Goal: Task Accomplishment & Management: Manage account settings

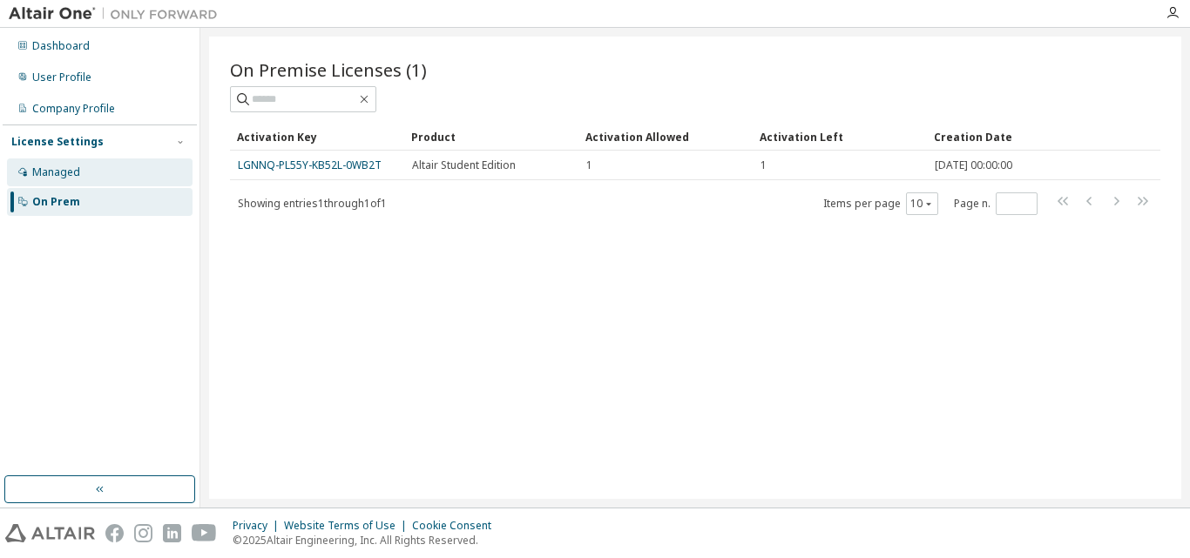
click at [85, 183] on div "Managed" at bounding box center [100, 173] width 186 height 28
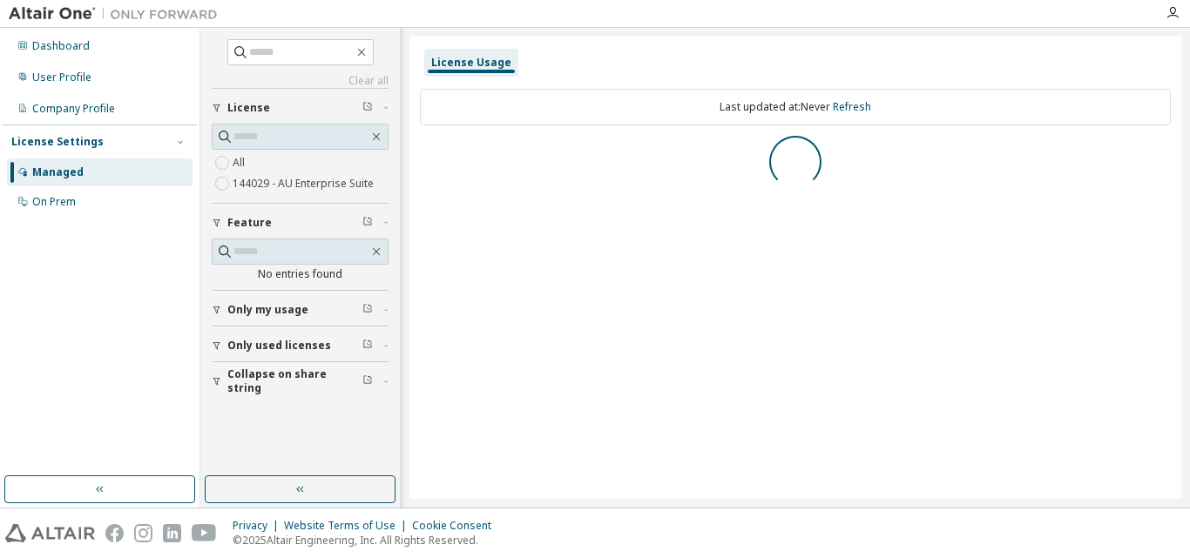
click at [254, 301] on div "Collapse on share string Only used licenses Only my usage Feature No entries fo…" at bounding box center [300, 242] width 177 height 309
click at [262, 339] on span "Only used licenses" at bounding box center [279, 346] width 104 height 14
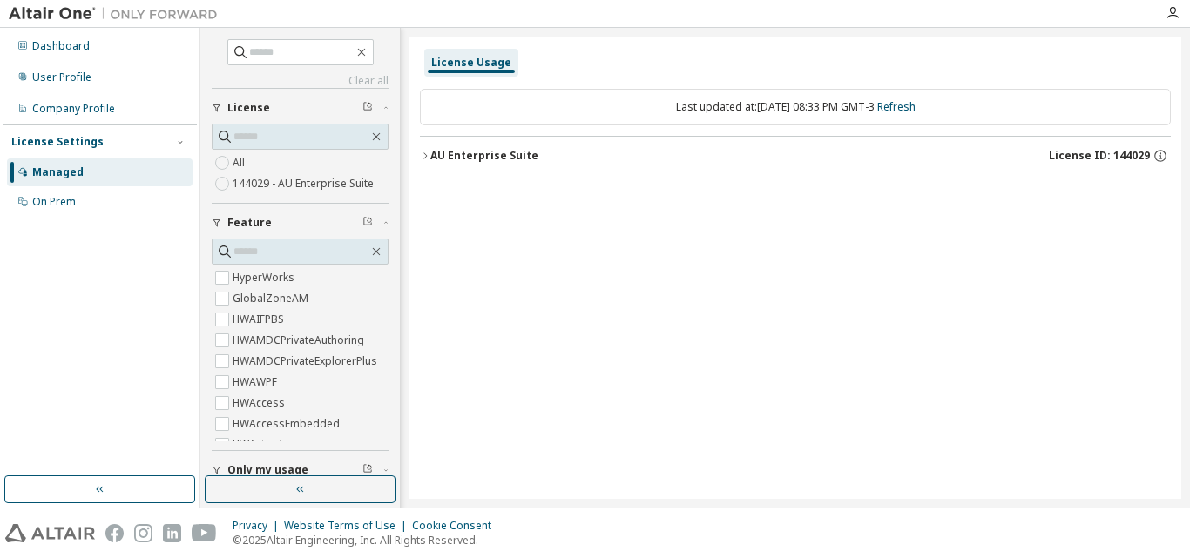
click at [423, 159] on icon "button" at bounding box center [425, 156] width 10 height 10
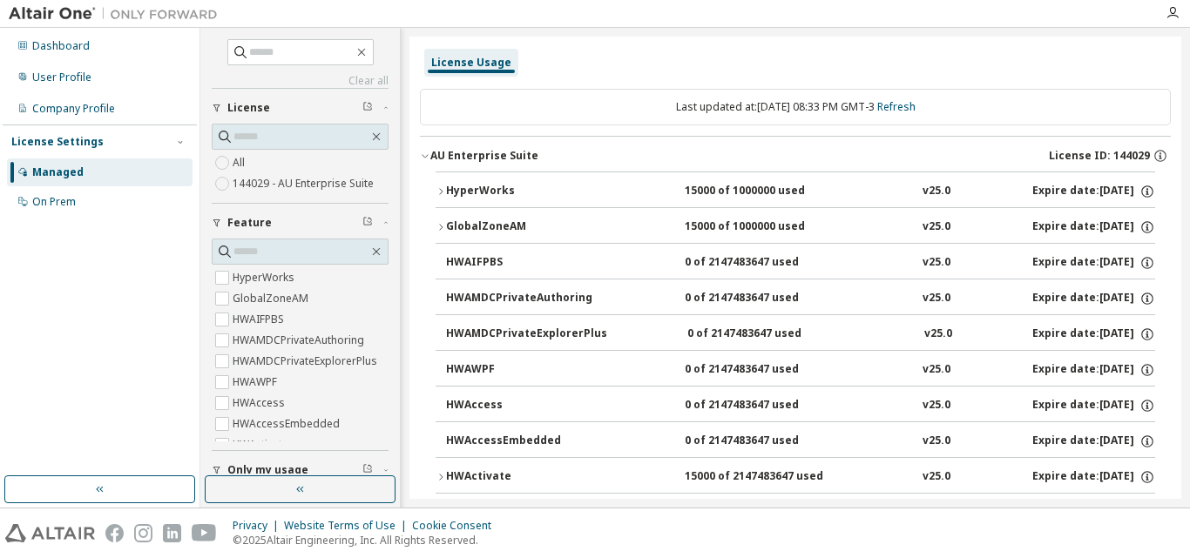
click at [72, 8] on img at bounding box center [118, 13] width 218 height 17
click at [53, 11] on img at bounding box center [118, 13] width 218 height 17
click at [116, 486] on button "button" at bounding box center [99, 490] width 191 height 28
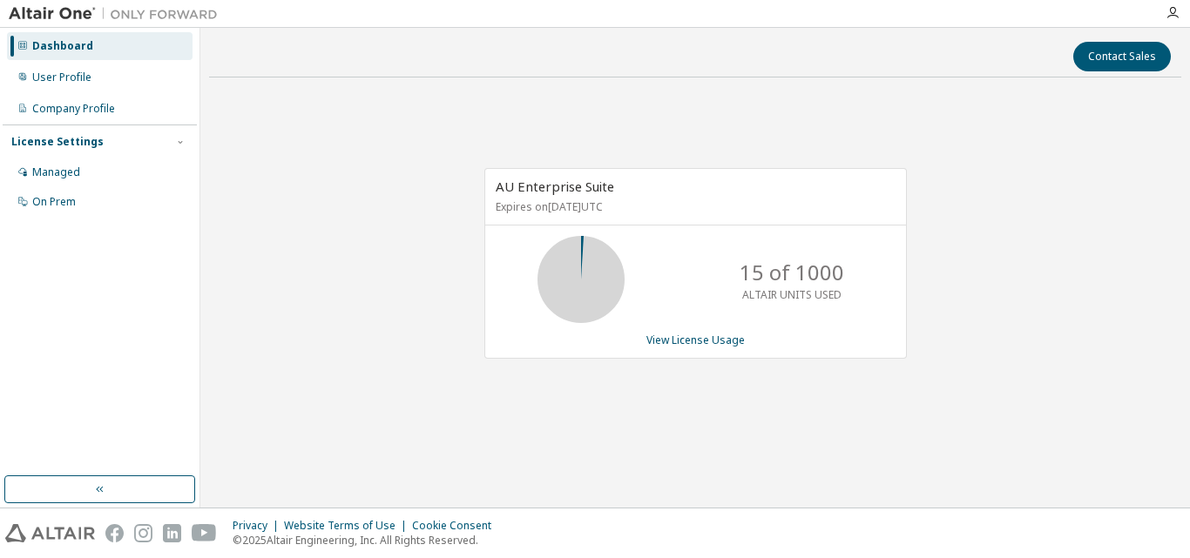
click at [102, 49] on div "Dashboard" at bounding box center [100, 46] width 186 height 28
click at [85, 85] on div "User Profile" at bounding box center [100, 78] width 186 height 28
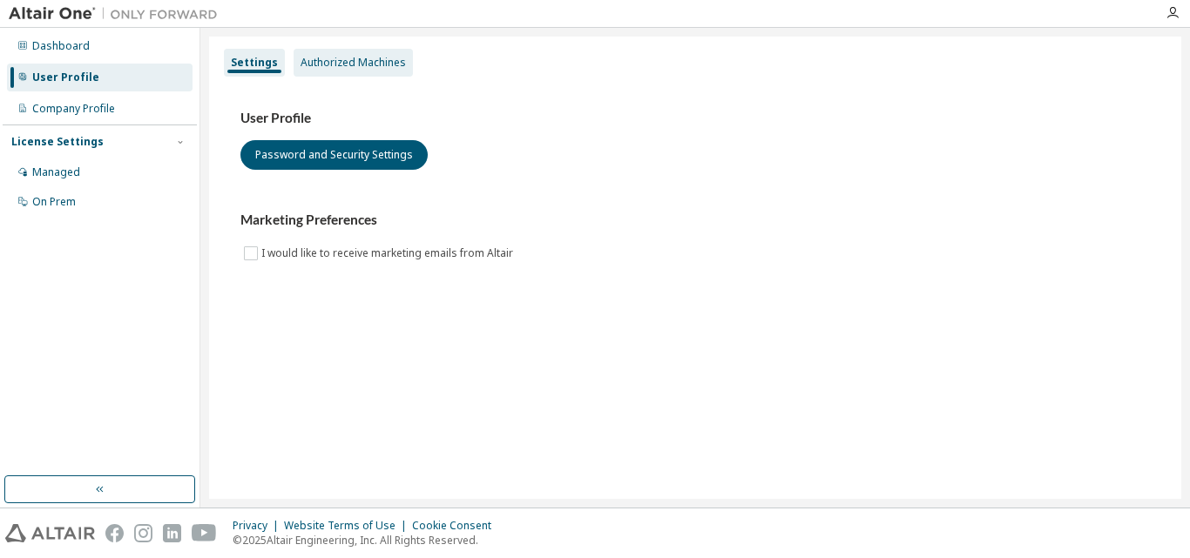
click at [350, 52] on div "Authorized Machines" at bounding box center [353, 63] width 119 height 28
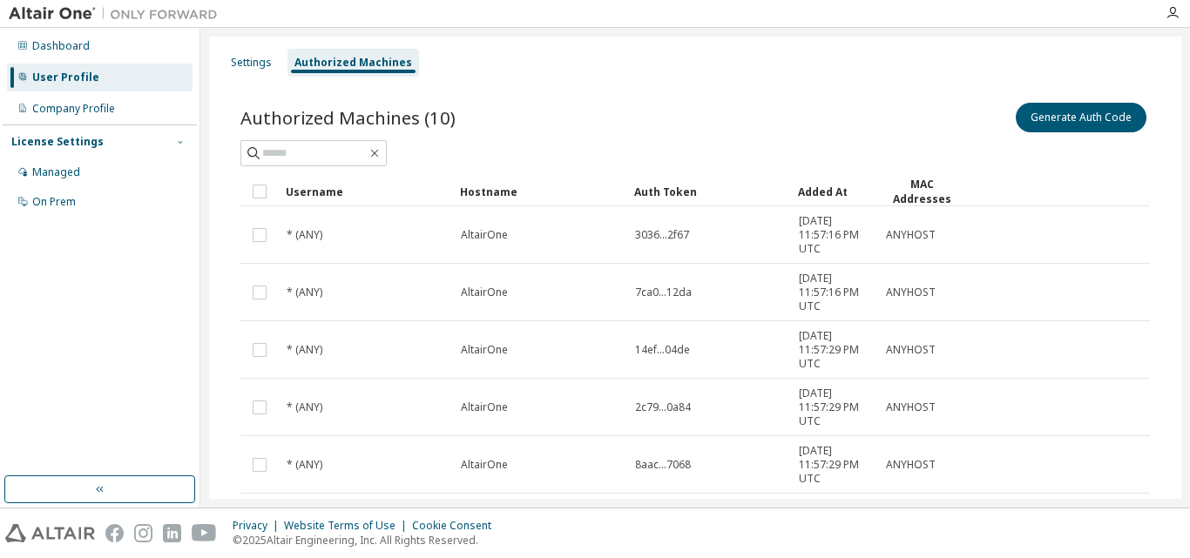
click at [179, 143] on icon "button" at bounding box center [180, 142] width 10 height 10
click at [179, 143] on icon "button" at bounding box center [180, 141] width 4 height 3
click at [77, 167] on div "Managed" at bounding box center [56, 173] width 48 height 14
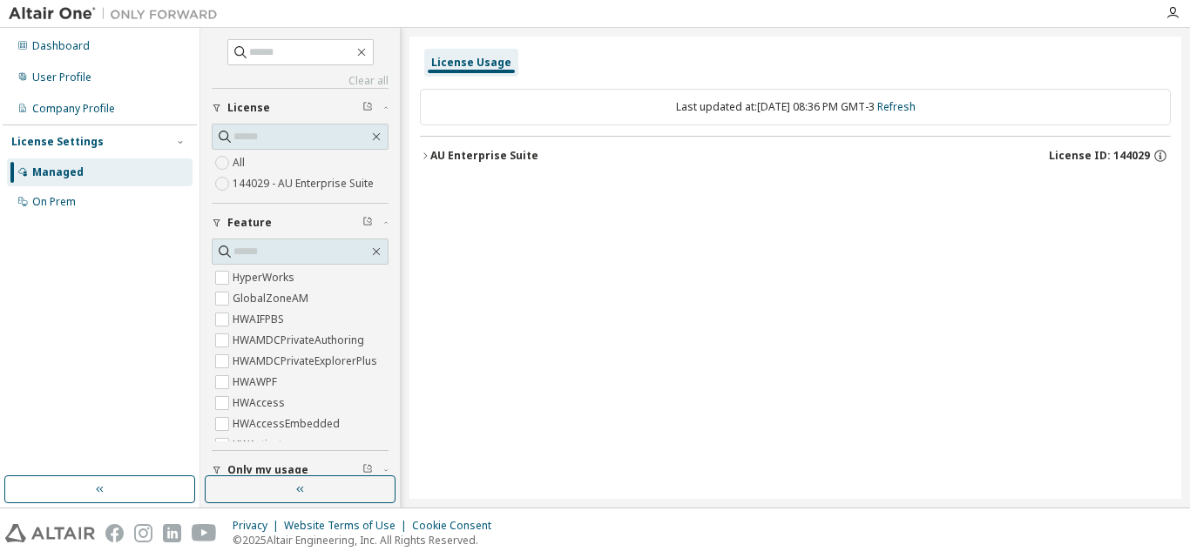
click at [64, 170] on div "Managed" at bounding box center [57, 173] width 51 height 14
click at [93, 176] on div "Managed" at bounding box center [100, 173] width 186 height 28
click at [420, 157] on icon "button" at bounding box center [425, 156] width 10 height 10
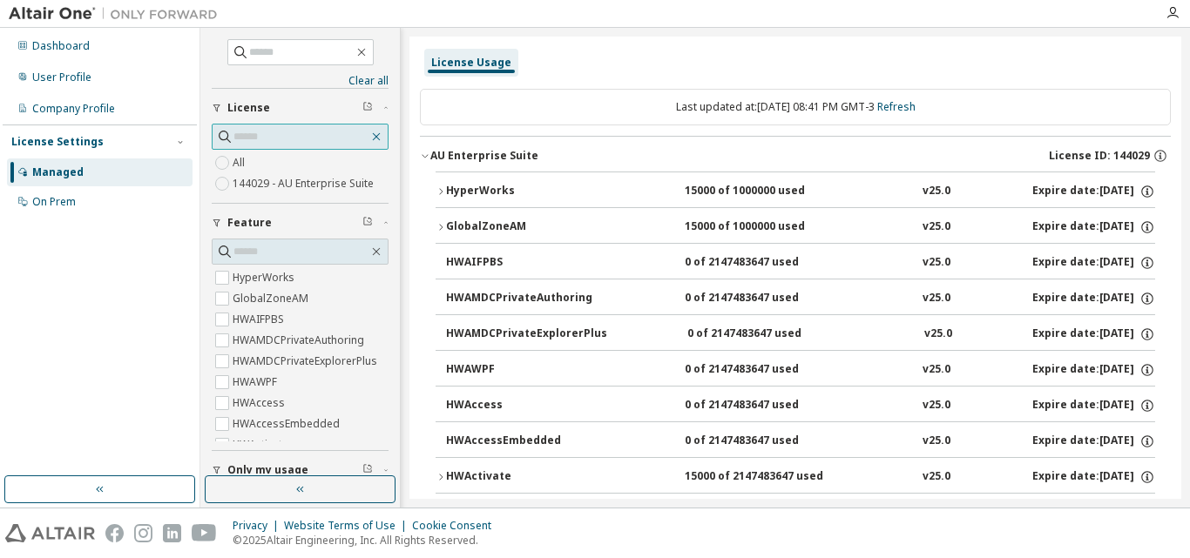
click at [373, 139] on icon "button" at bounding box center [377, 137] width 8 height 8
click at [226, 106] on div "button" at bounding box center [220, 108] width 16 height 10
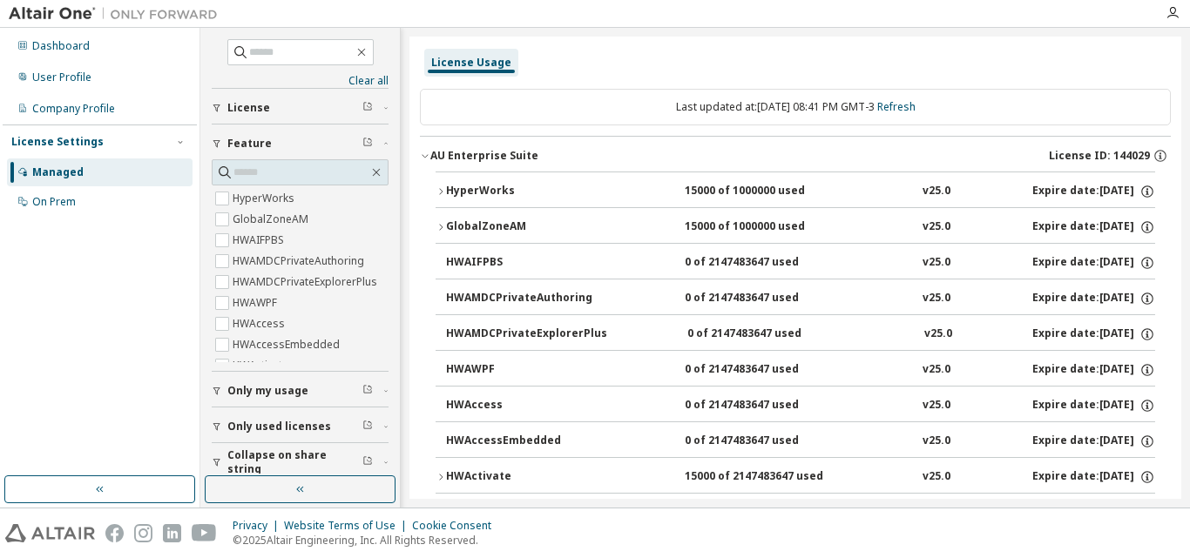
click at [240, 149] on span "Feature" at bounding box center [249, 144] width 44 height 14
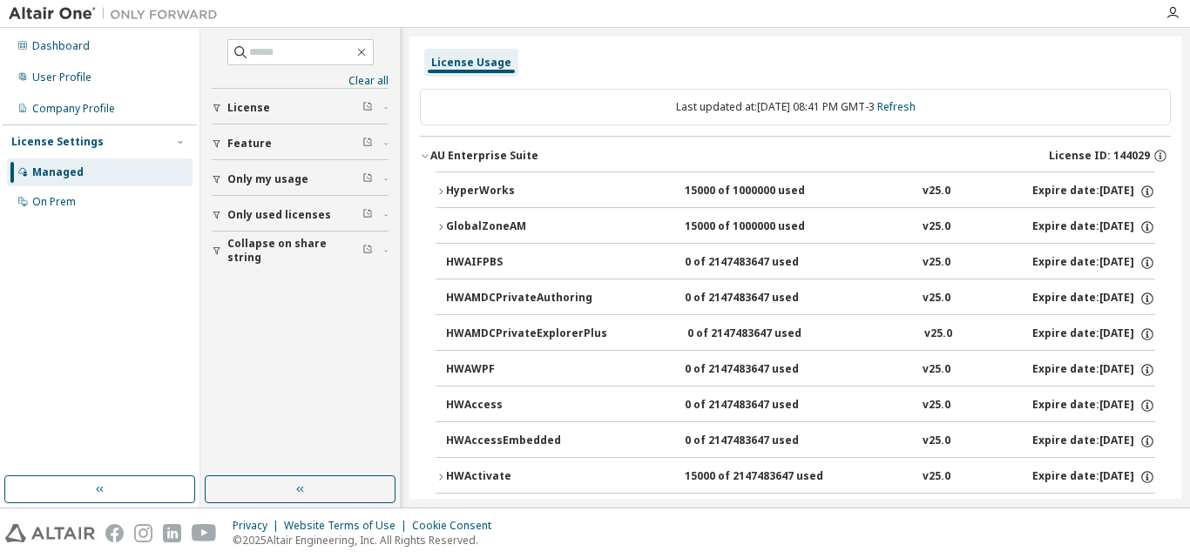
click at [265, 222] on button "Only used licenses" at bounding box center [300, 215] width 177 height 38
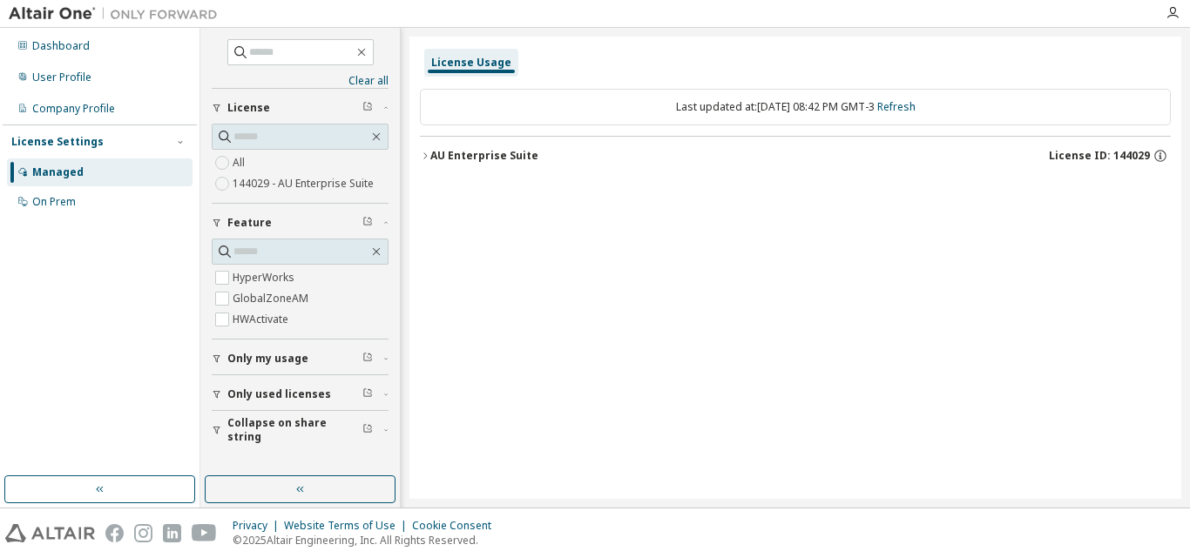
click at [429, 149] on button "AU Enterprise Suite License ID: 144029" at bounding box center [795, 156] width 751 height 38
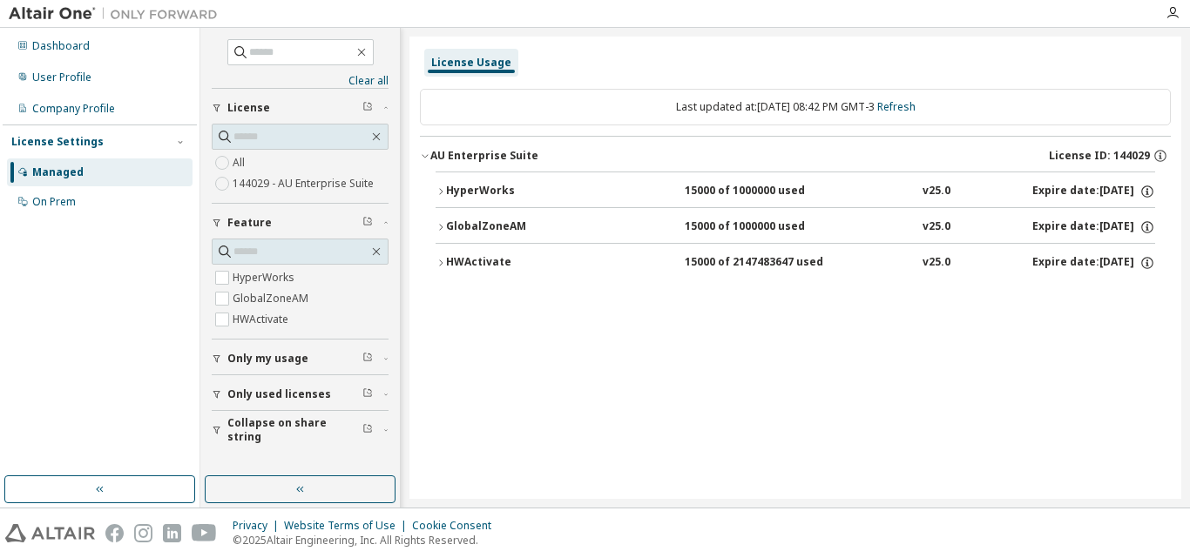
click at [466, 264] on div "HWActivate" at bounding box center [524, 263] width 157 height 16
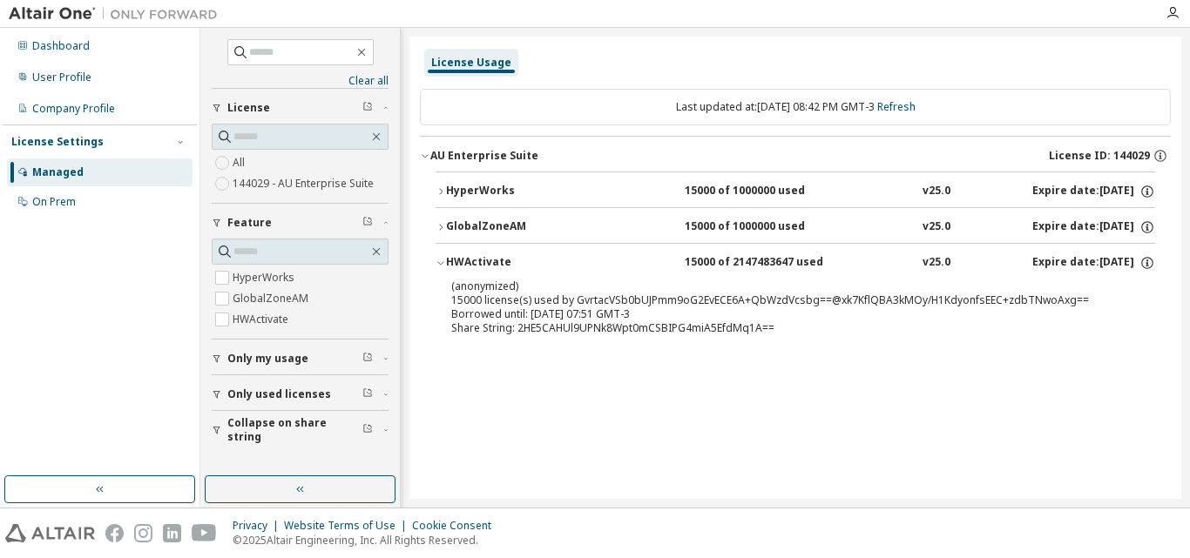
click at [475, 232] on div "GlobalZoneAM" at bounding box center [524, 228] width 157 height 16
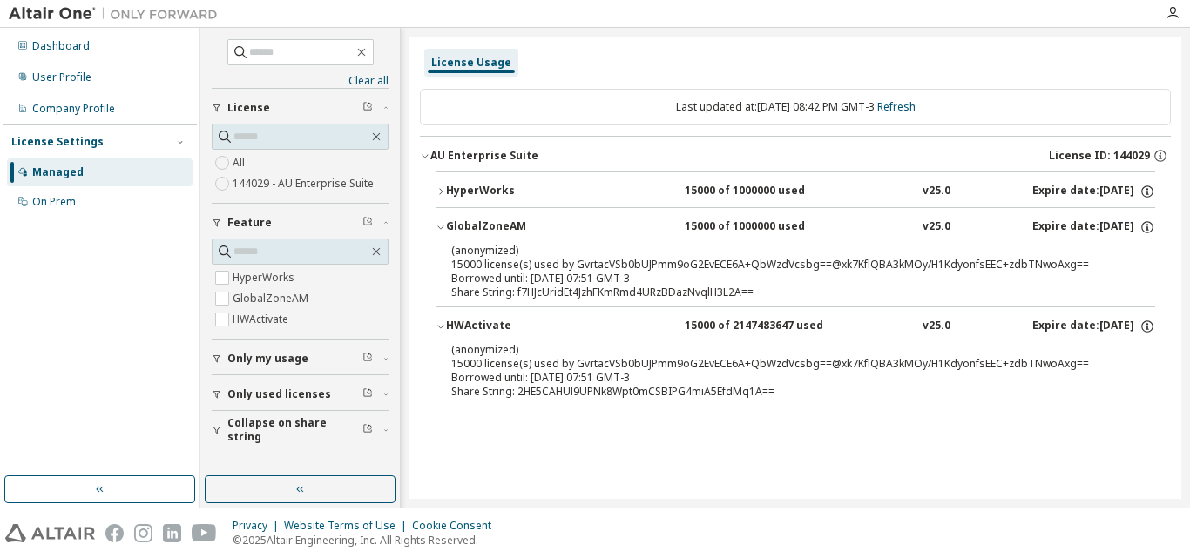
click at [491, 176] on button "HyperWorks 15000 of 1000000 used v25.0 Expire date: [DATE]" at bounding box center [796, 192] width 720 height 38
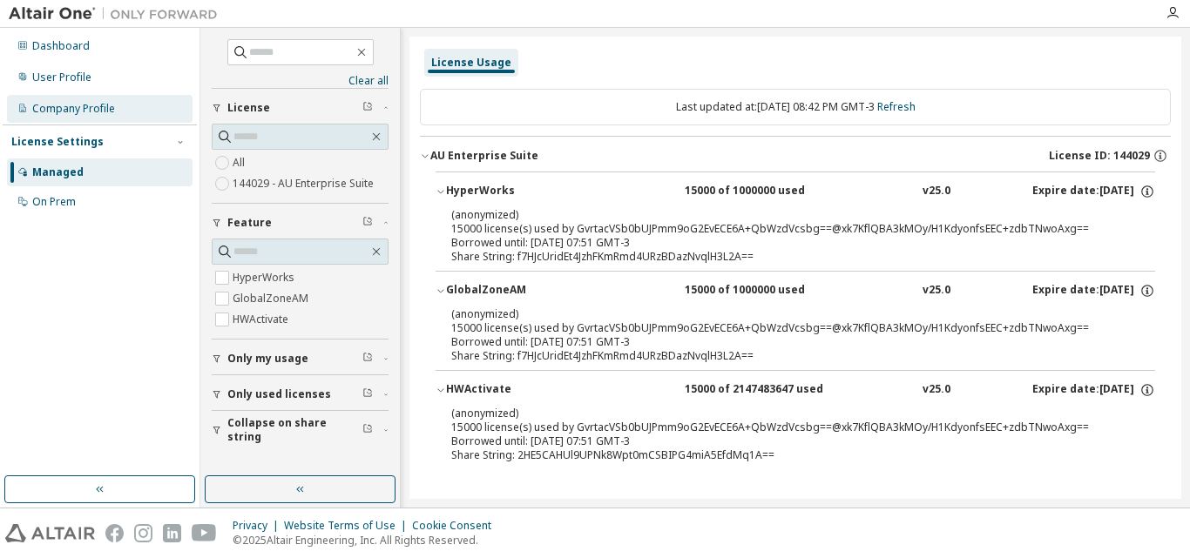
click at [92, 107] on div "Company Profile" at bounding box center [73, 109] width 83 height 14
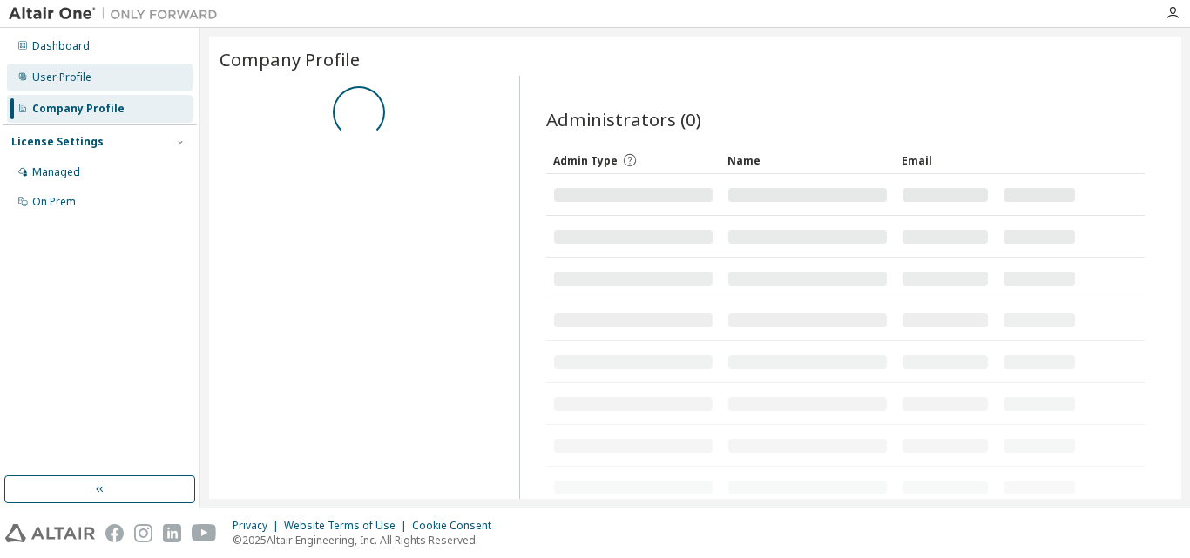
click at [80, 76] on div "User Profile" at bounding box center [61, 78] width 59 height 14
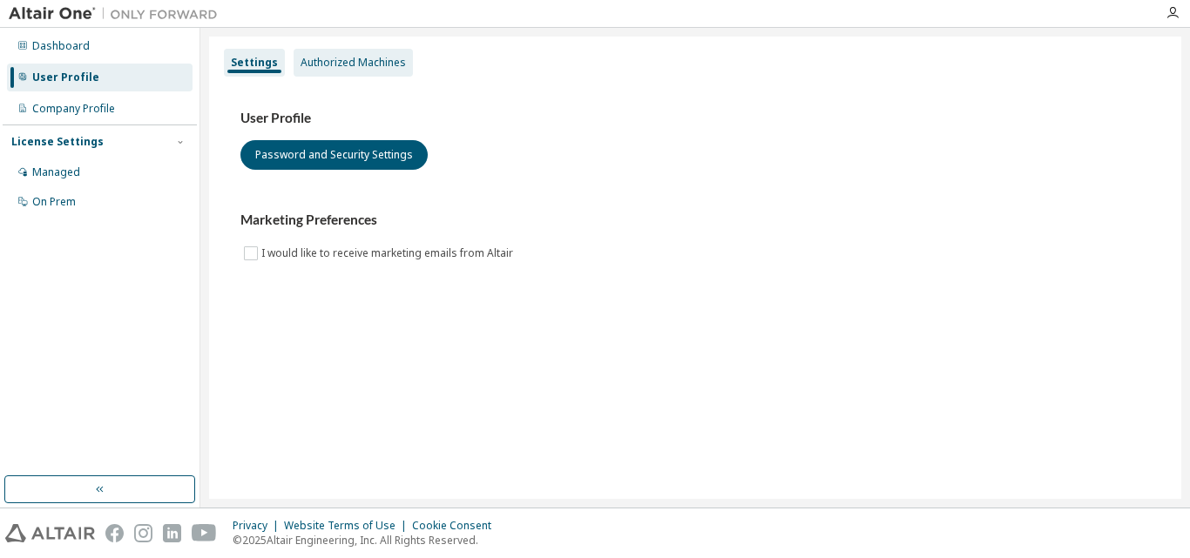
click at [369, 71] on div "Authorized Machines" at bounding box center [353, 63] width 119 height 28
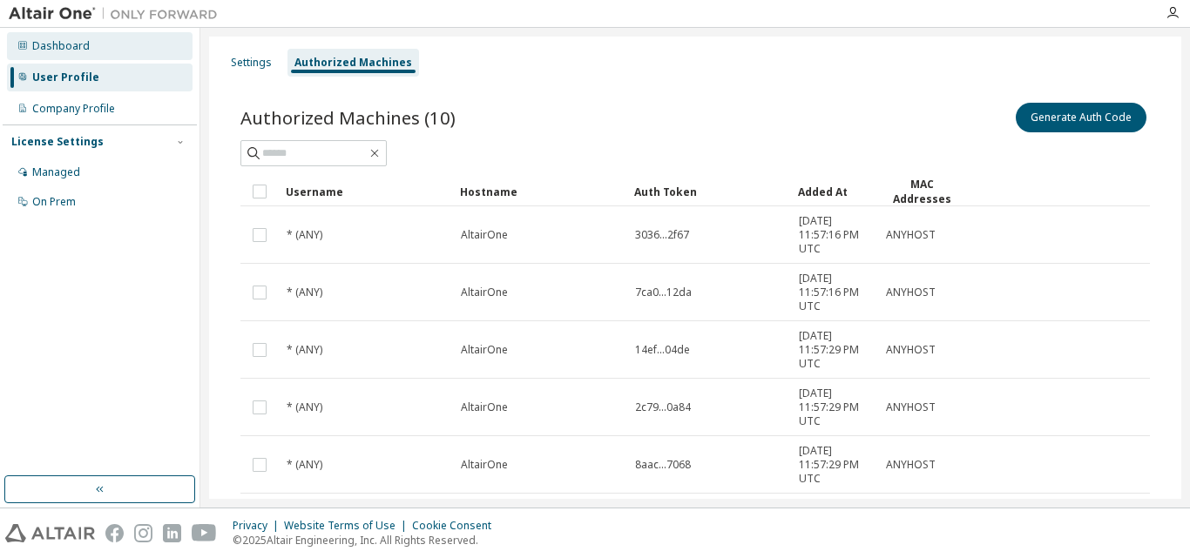
click at [114, 54] on div "Dashboard" at bounding box center [100, 46] width 186 height 28
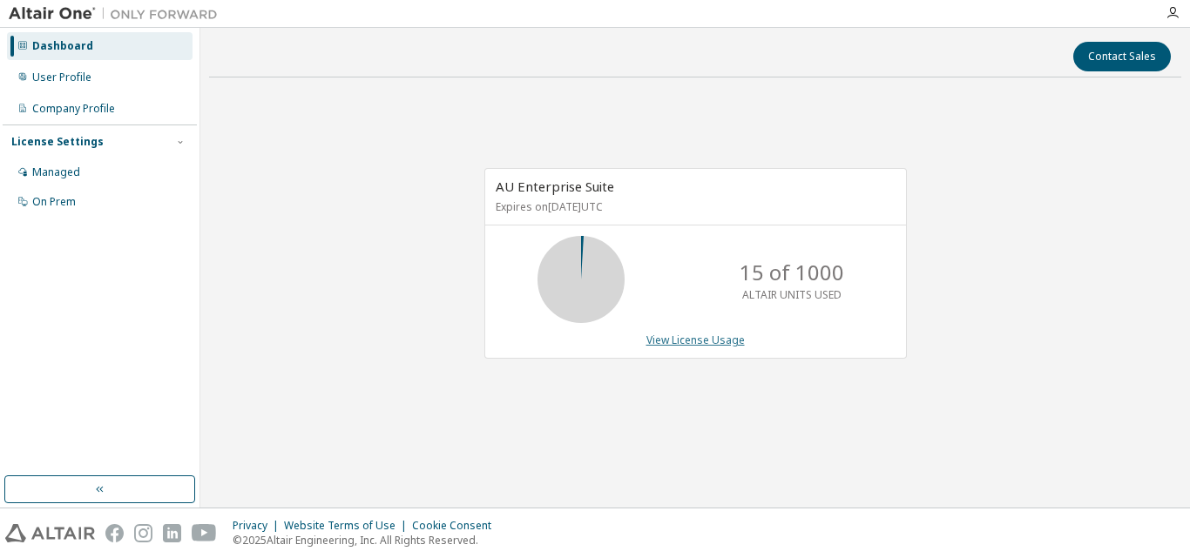
click at [675, 339] on link "View License Usage" at bounding box center [695, 340] width 98 height 15
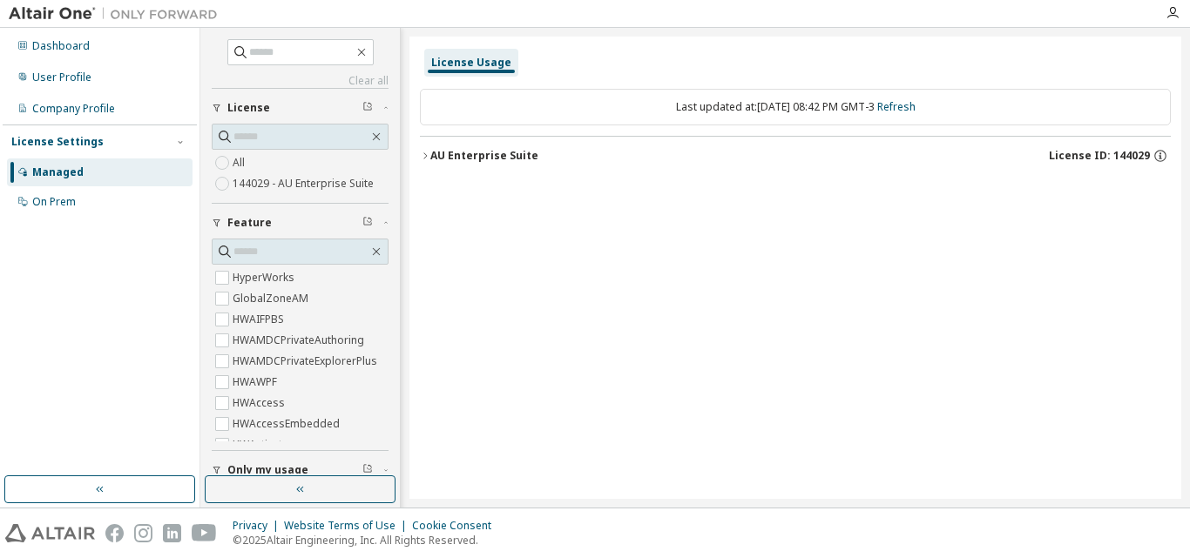
scroll to position [92, 0]
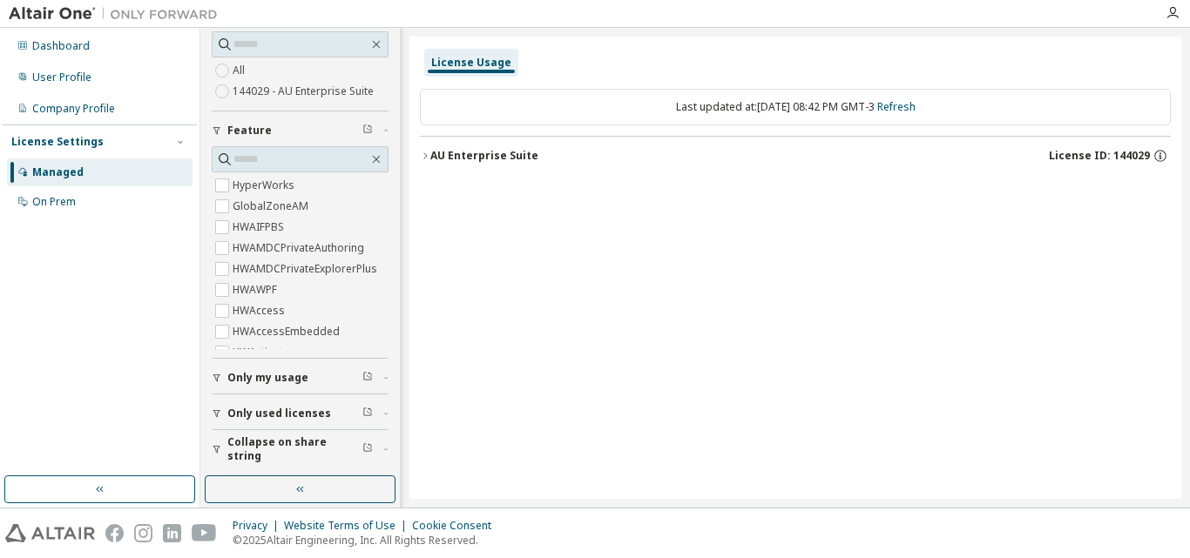
click at [220, 413] on icon "button" at bounding box center [217, 414] width 10 height 10
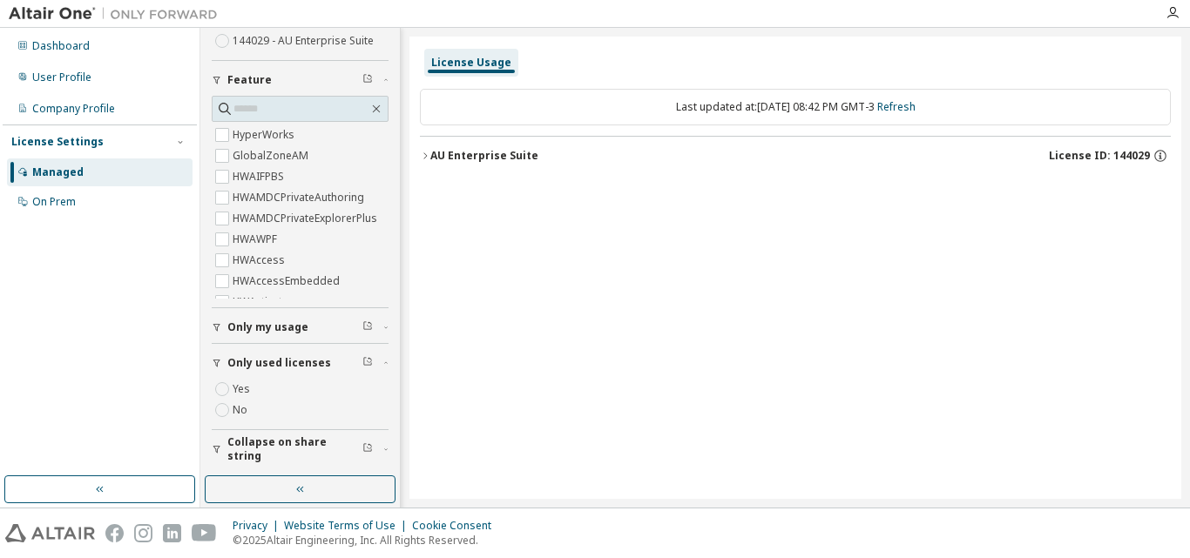
click at [262, 327] on span "Only my usage" at bounding box center [267, 328] width 81 height 14
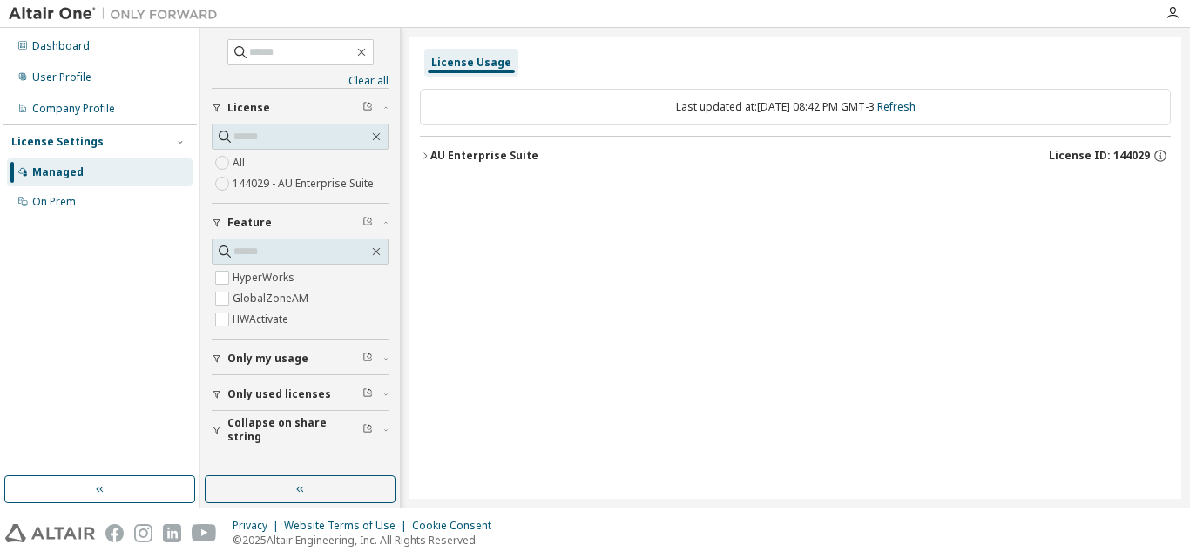
scroll to position [0, 0]
click at [428, 160] on icon "button" at bounding box center [425, 156] width 10 height 10
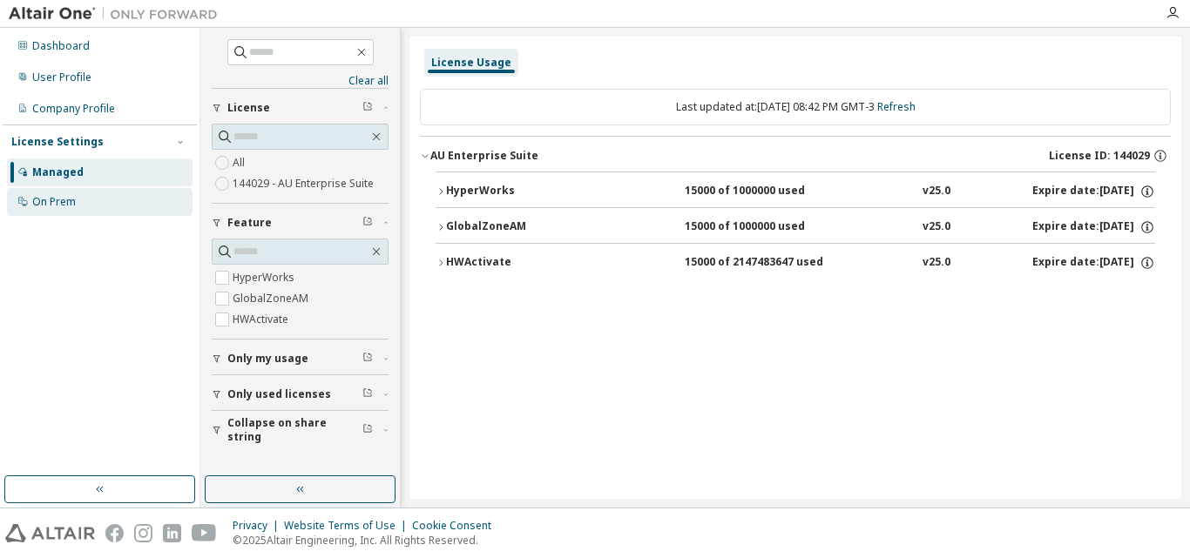
click at [91, 198] on div "On Prem" at bounding box center [100, 202] width 186 height 28
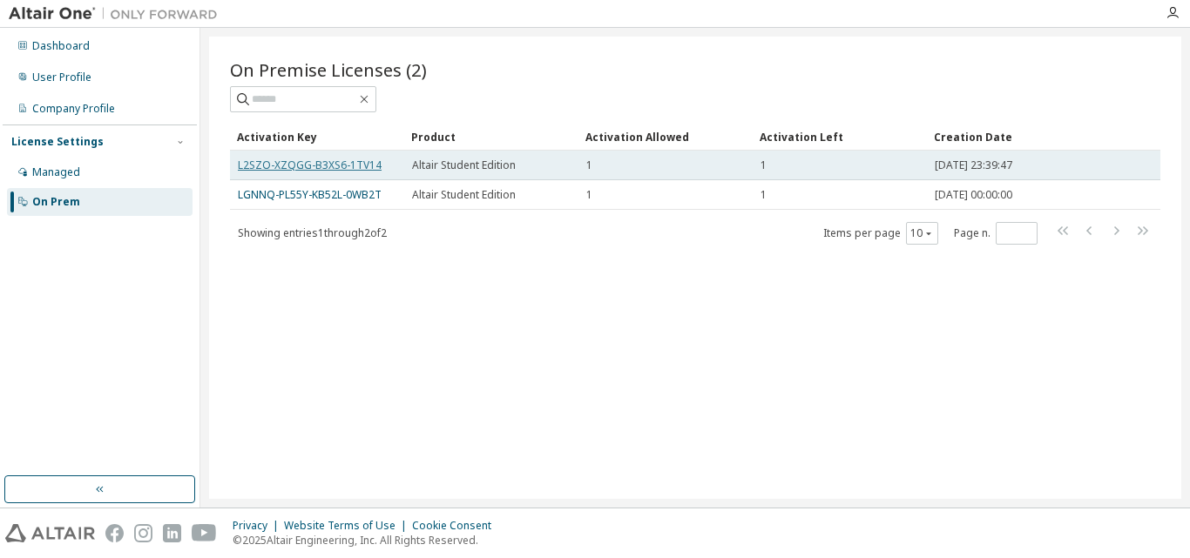
click at [349, 160] on link "L2SZO-XZQGG-B3XS6-1TV14" at bounding box center [310, 165] width 144 height 15
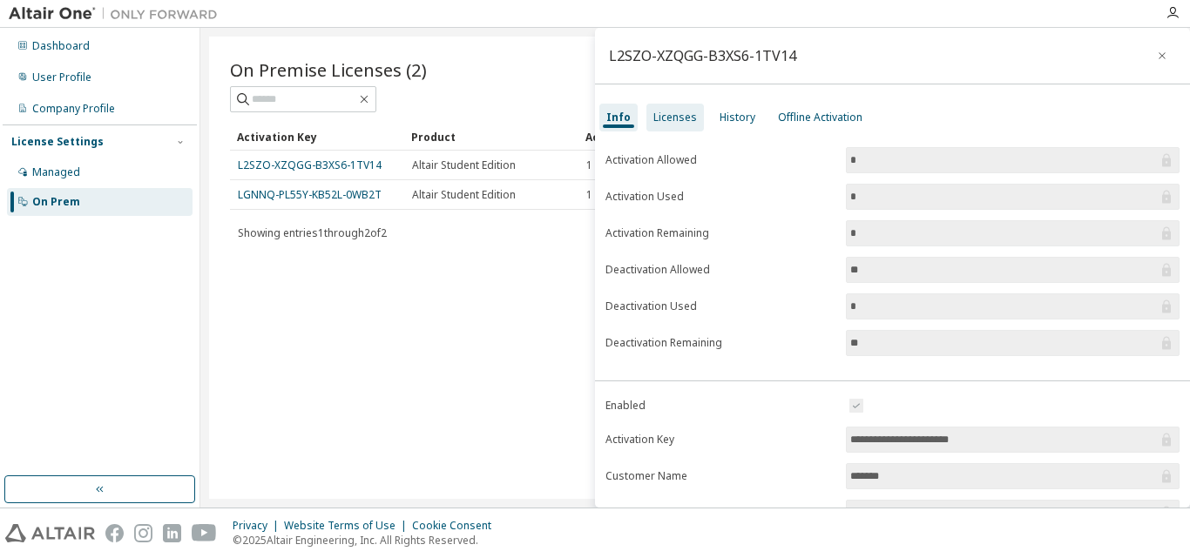
click at [684, 123] on div "Licenses" at bounding box center [675, 118] width 44 height 14
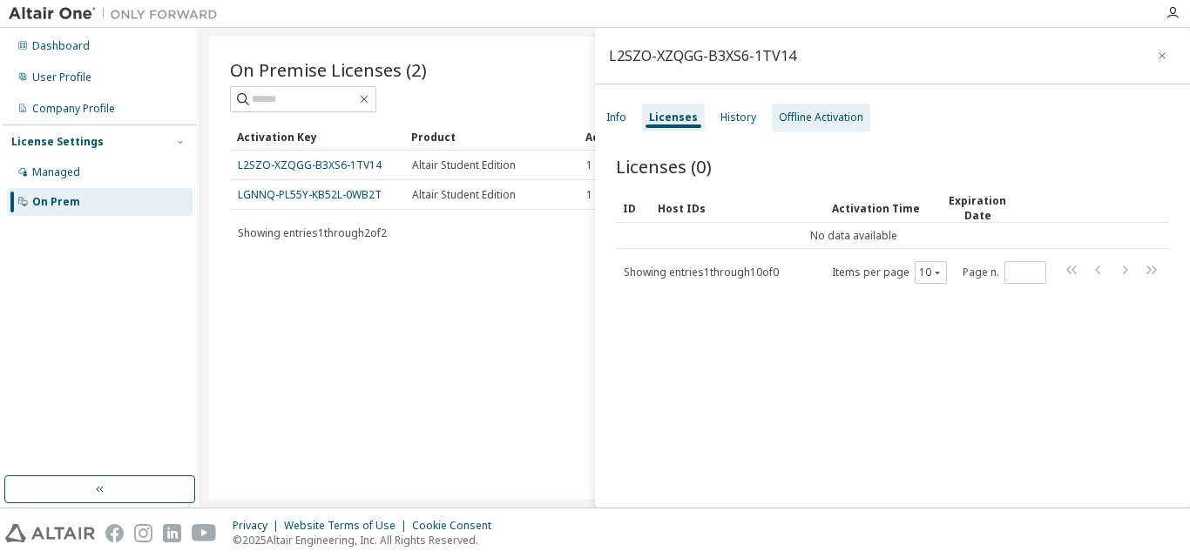
click at [809, 115] on div "Offline Activation" at bounding box center [821, 118] width 85 height 14
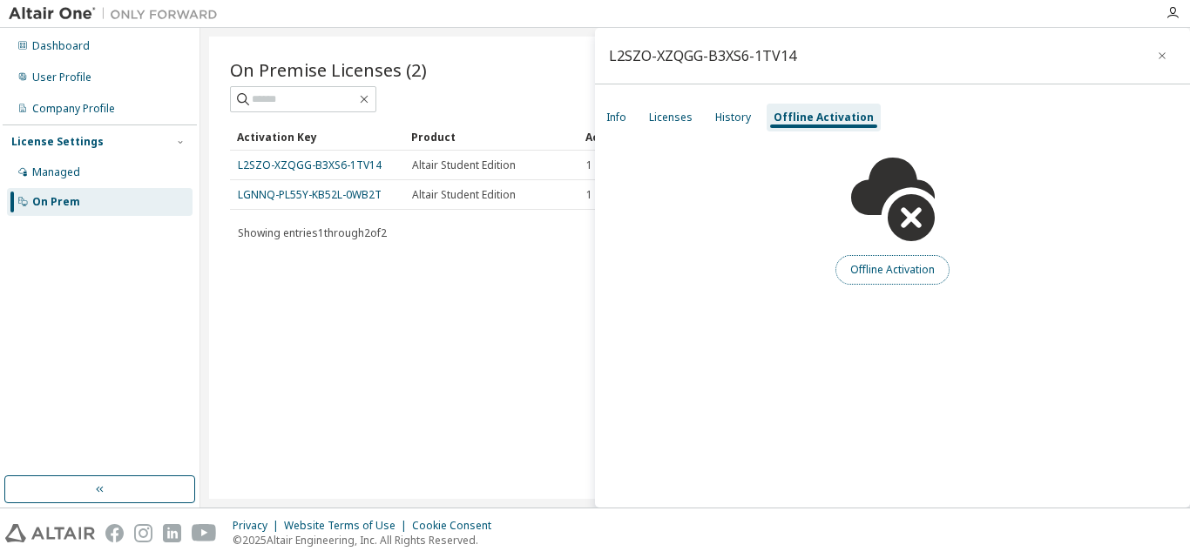
click at [900, 270] on button "Offline Activation" at bounding box center [893, 270] width 114 height 30
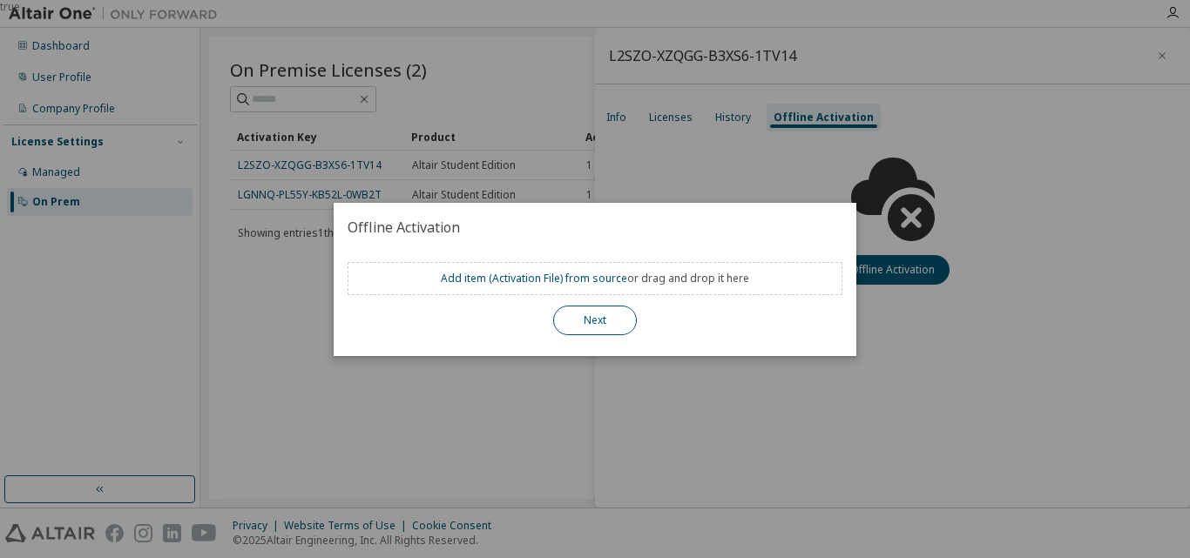
click at [587, 328] on button "Next" at bounding box center [595, 321] width 84 height 30
click at [589, 318] on button "Next" at bounding box center [595, 321] width 84 height 30
click at [763, 182] on div "true" at bounding box center [595, 279] width 1190 height 558
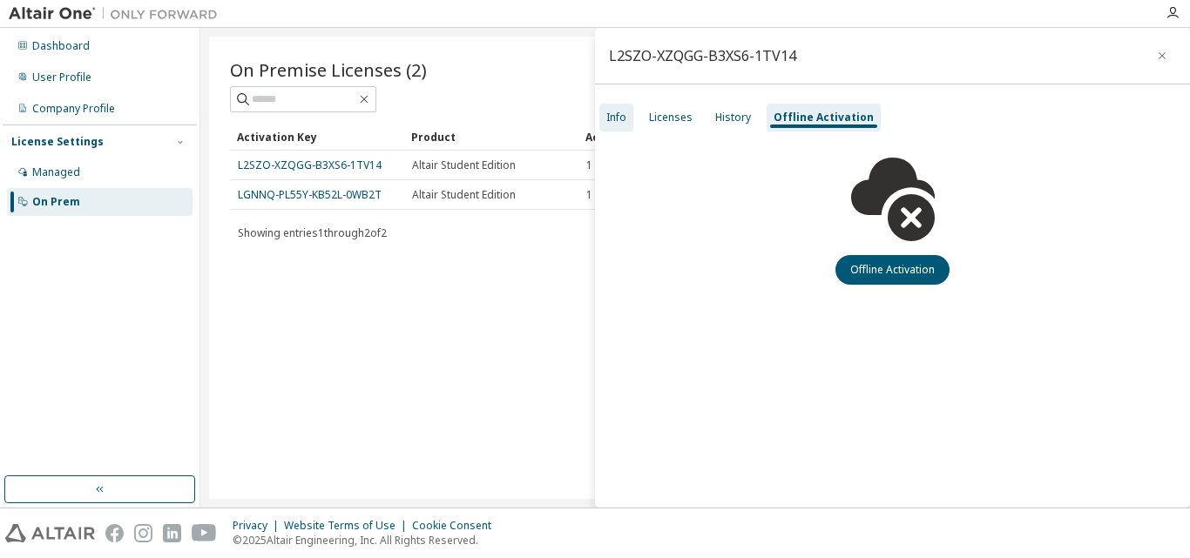
click at [604, 112] on div "Info" at bounding box center [616, 118] width 34 height 28
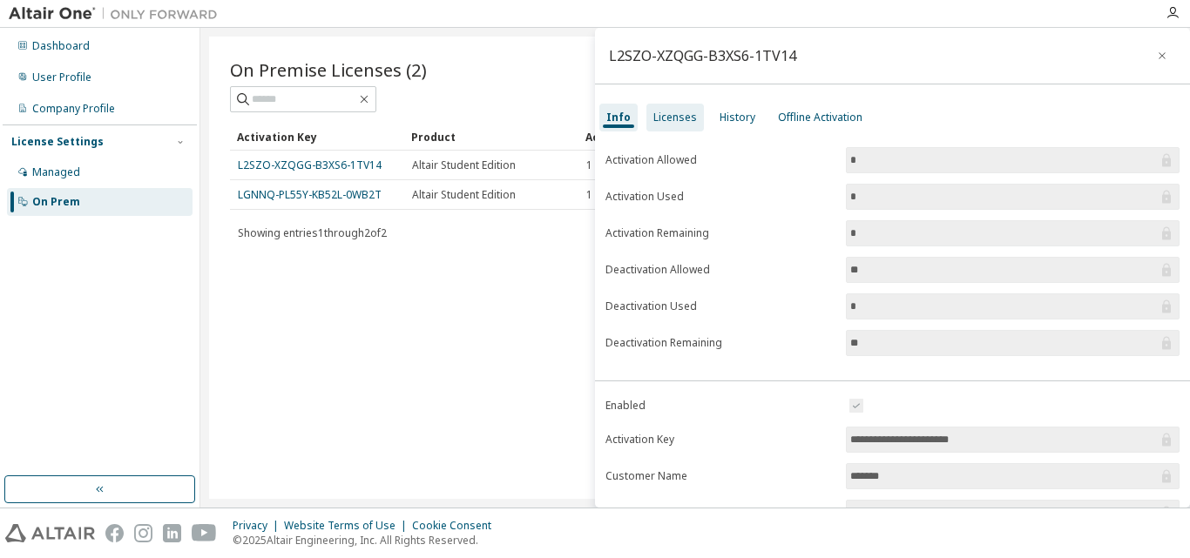
click at [672, 120] on div "Licenses" at bounding box center [675, 118] width 44 height 14
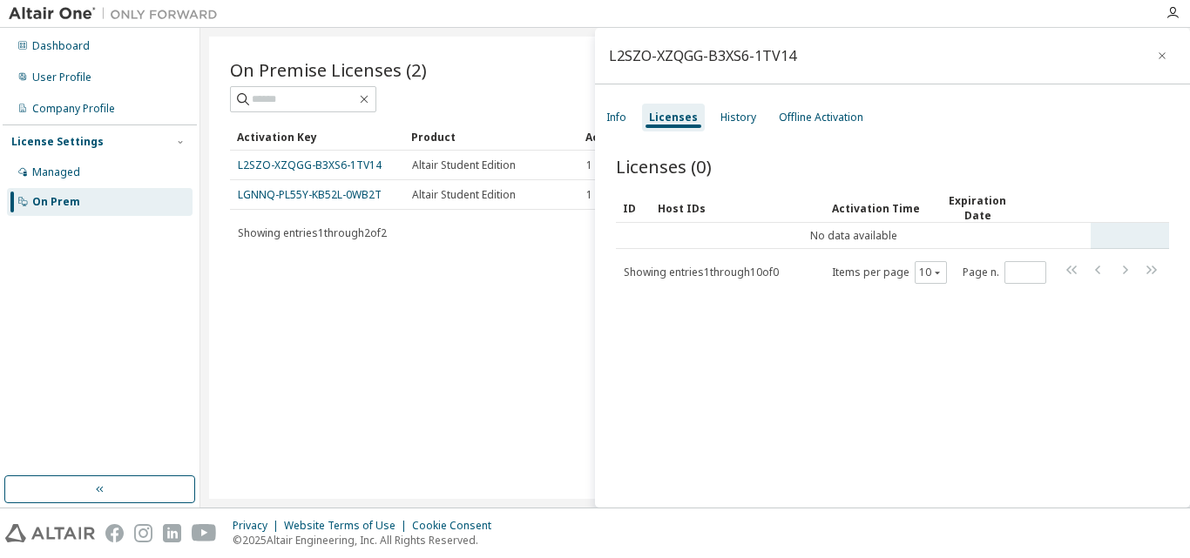
click at [906, 240] on td "No data available" at bounding box center [853, 236] width 475 height 26
click at [736, 122] on div "History" at bounding box center [739, 118] width 36 height 14
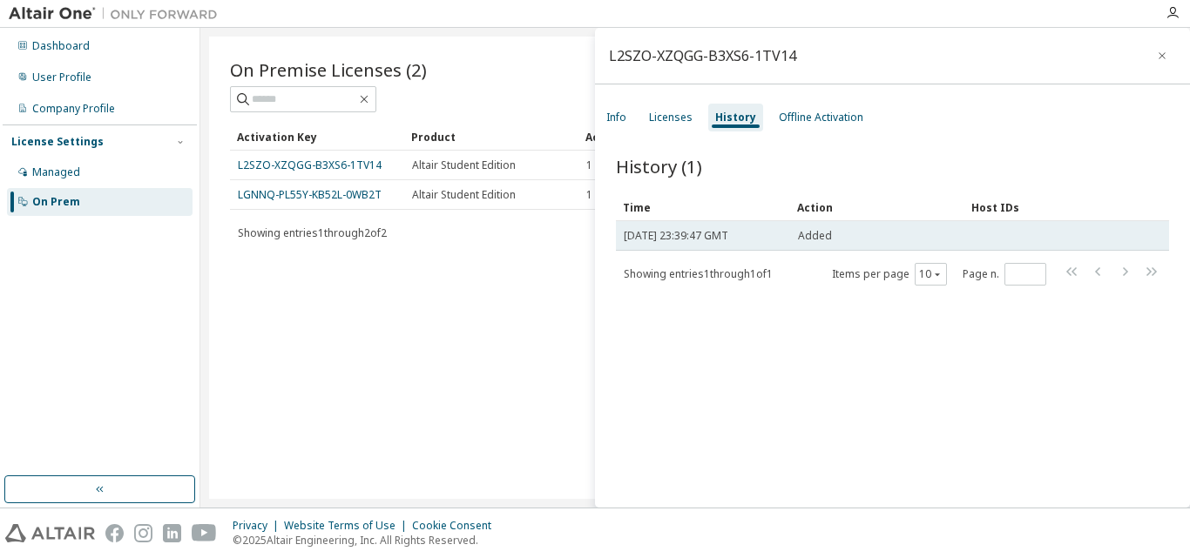
click at [728, 233] on span "[DATE] 23:39:47 GMT" at bounding box center [676, 236] width 105 height 14
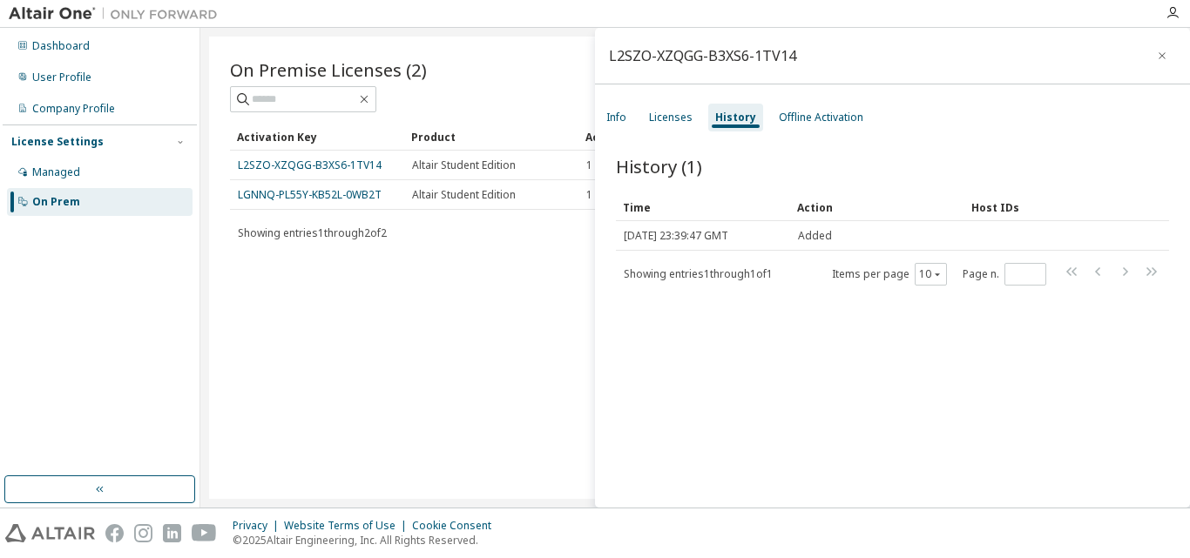
click at [548, 308] on div "On Premise Licenses (2) Clear Load Save Save As Field Operator Value Select fil…" at bounding box center [695, 268] width 972 height 463
click at [1156, 59] on icon "button" at bounding box center [1162, 56] width 12 height 14
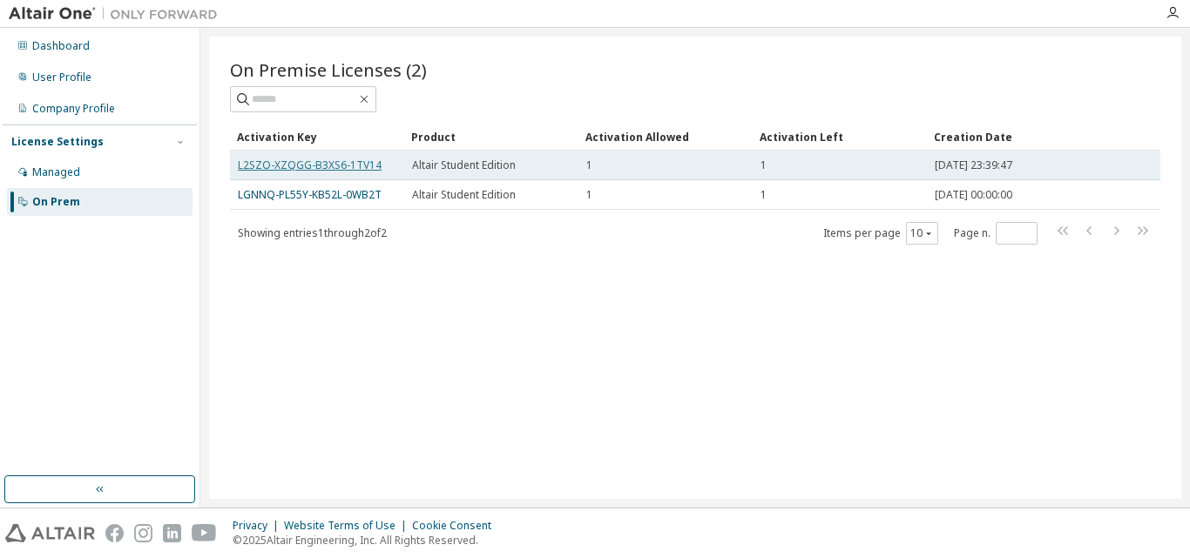
click at [323, 169] on link "L2SZO-XZQGG-B3XS6-1TV14" at bounding box center [310, 165] width 144 height 15
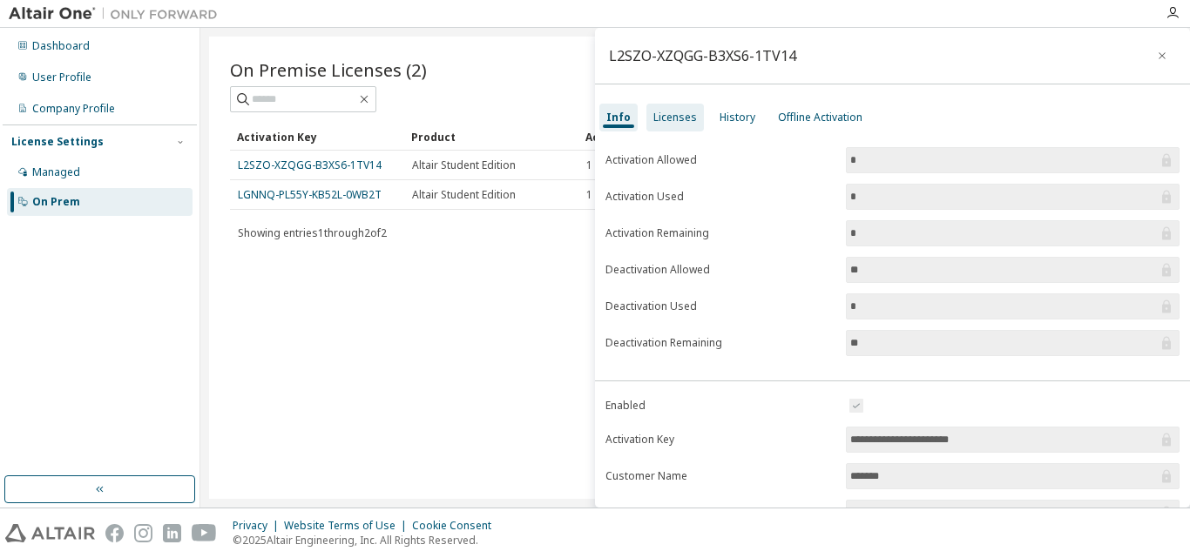
click at [685, 114] on div "Licenses" at bounding box center [675, 118] width 44 height 14
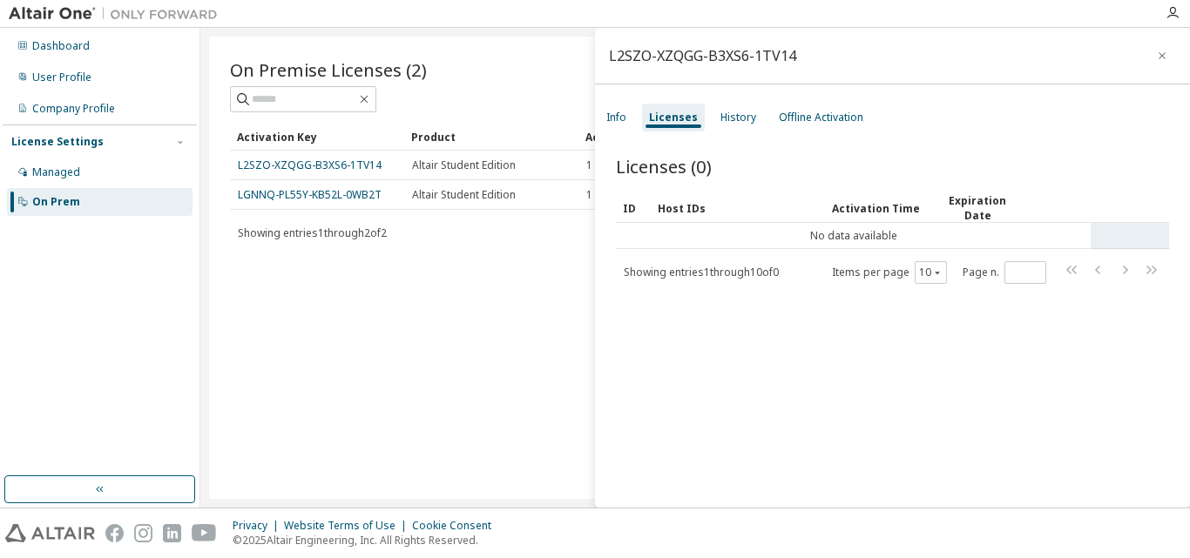
click at [937, 231] on td "No data available" at bounding box center [853, 236] width 475 height 26
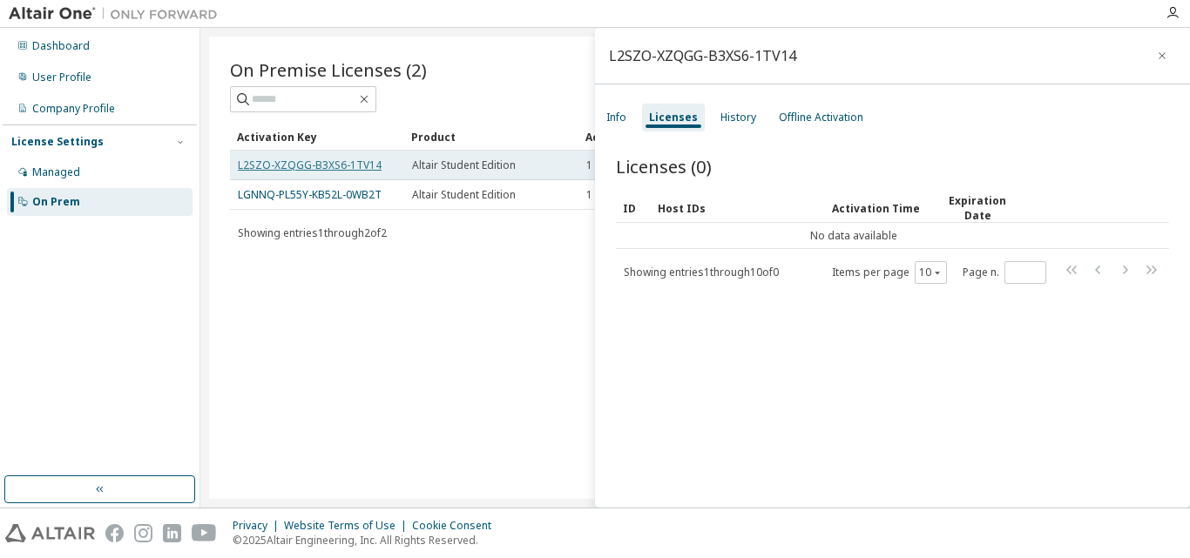
click at [330, 168] on link "L2SZO-XZQGG-B3XS6-1TV14" at bounding box center [310, 165] width 144 height 15
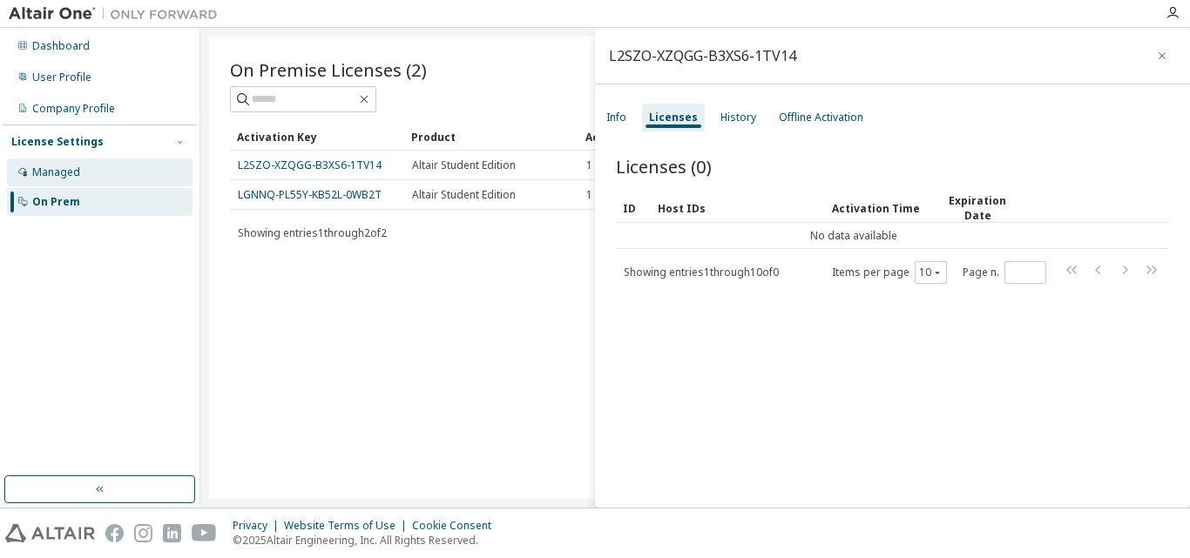
click at [84, 173] on div "Managed" at bounding box center [100, 173] width 186 height 28
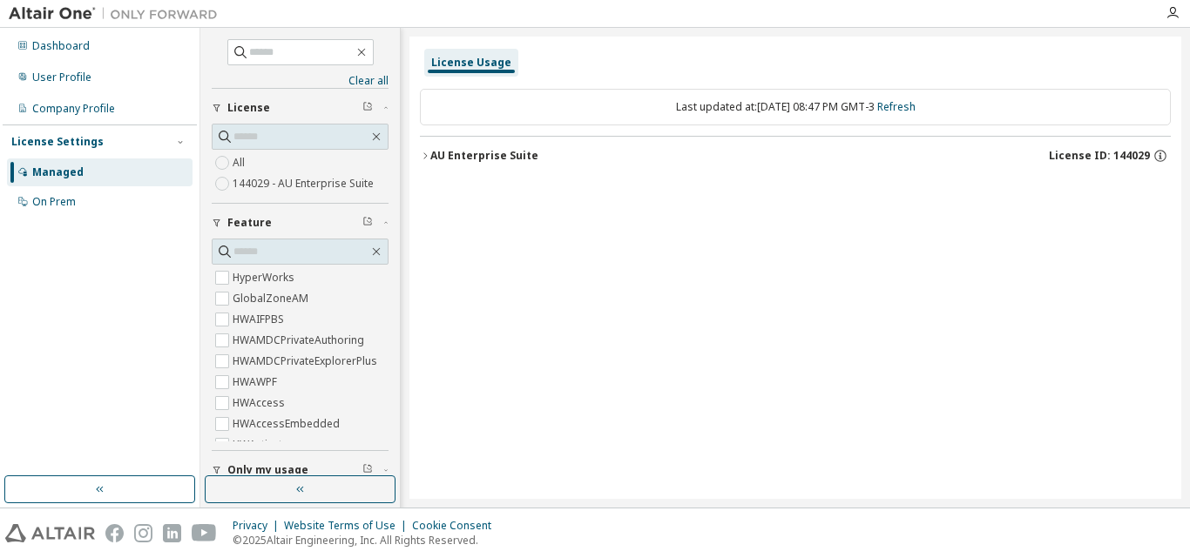
click at [420, 151] on icon "button" at bounding box center [425, 156] width 10 height 10
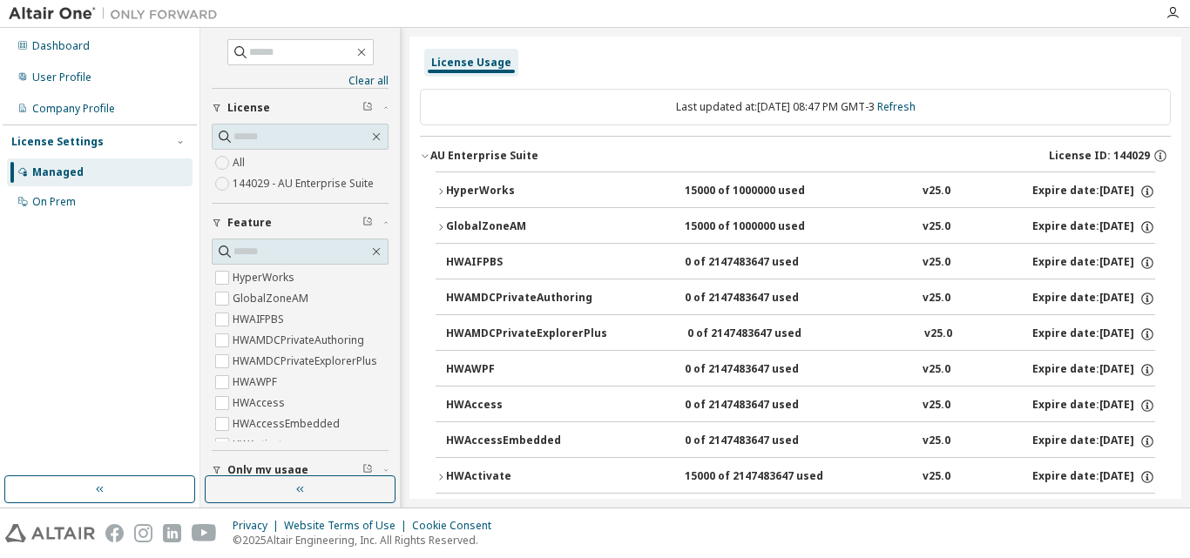
click at [1184, 335] on div "Clear all Collapse on share string Only used licenses Only my usage Feature Hyp…" at bounding box center [695, 268] width 990 height 480
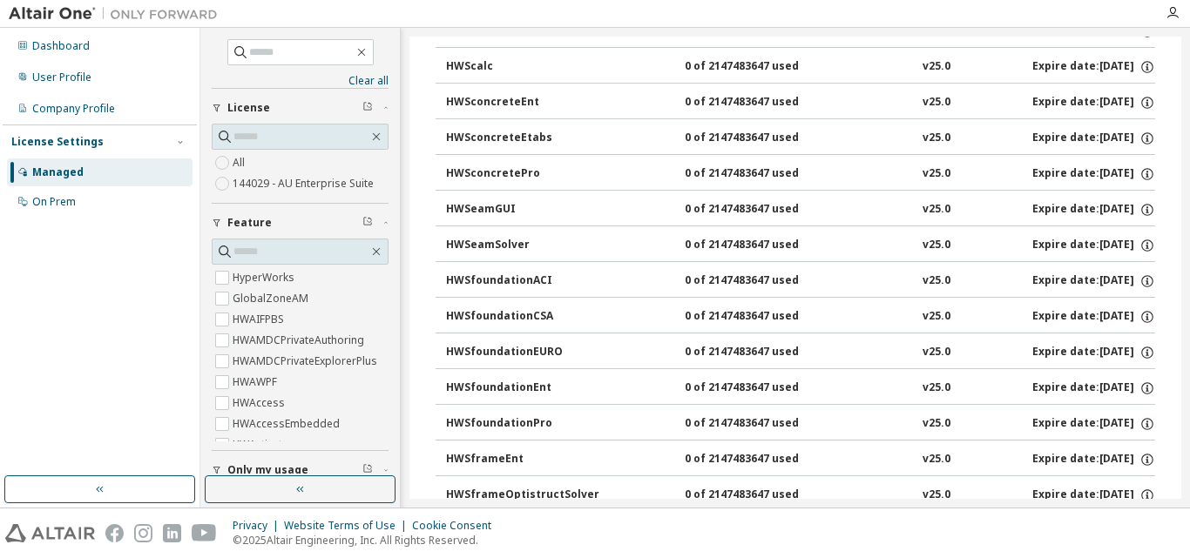
scroll to position [9263, 0]
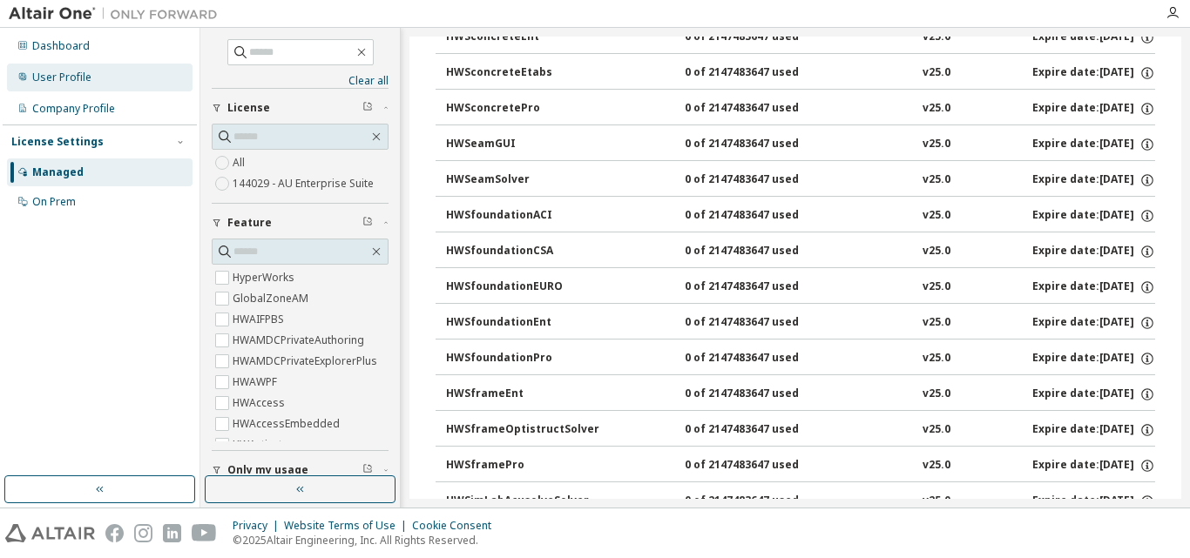
click at [65, 72] on div "User Profile" at bounding box center [61, 78] width 59 height 14
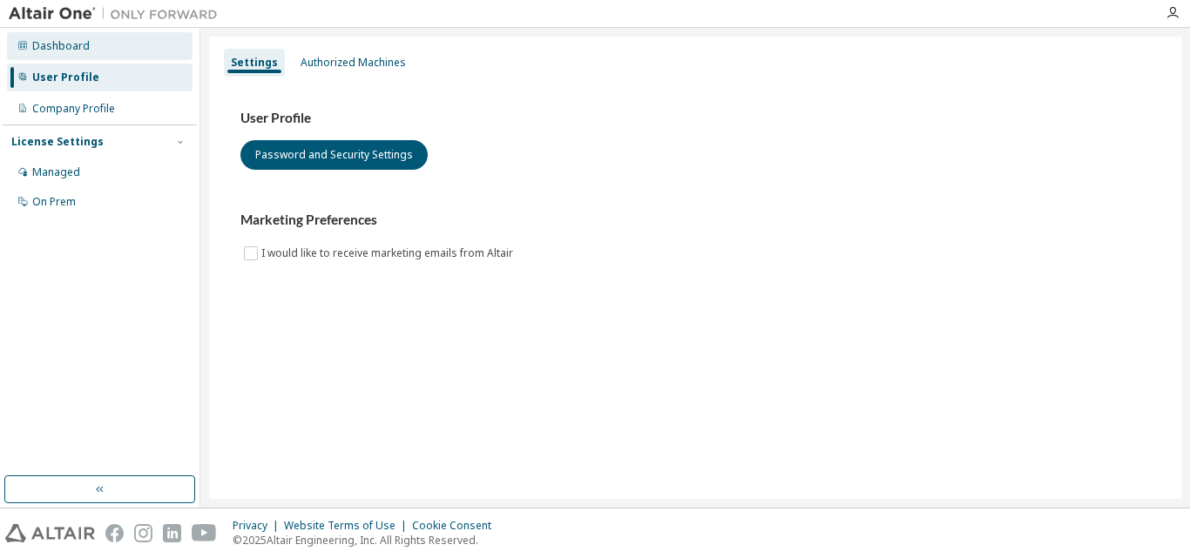
click at [77, 53] on div "Dashboard" at bounding box center [100, 46] width 186 height 28
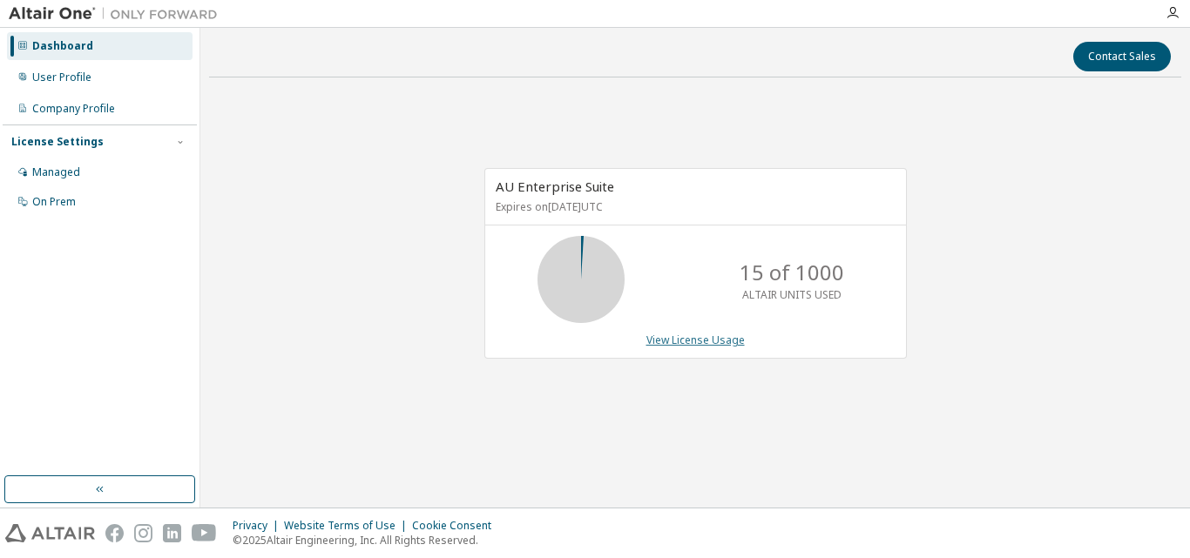
click at [694, 335] on link "View License Usage" at bounding box center [695, 340] width 98 height 15
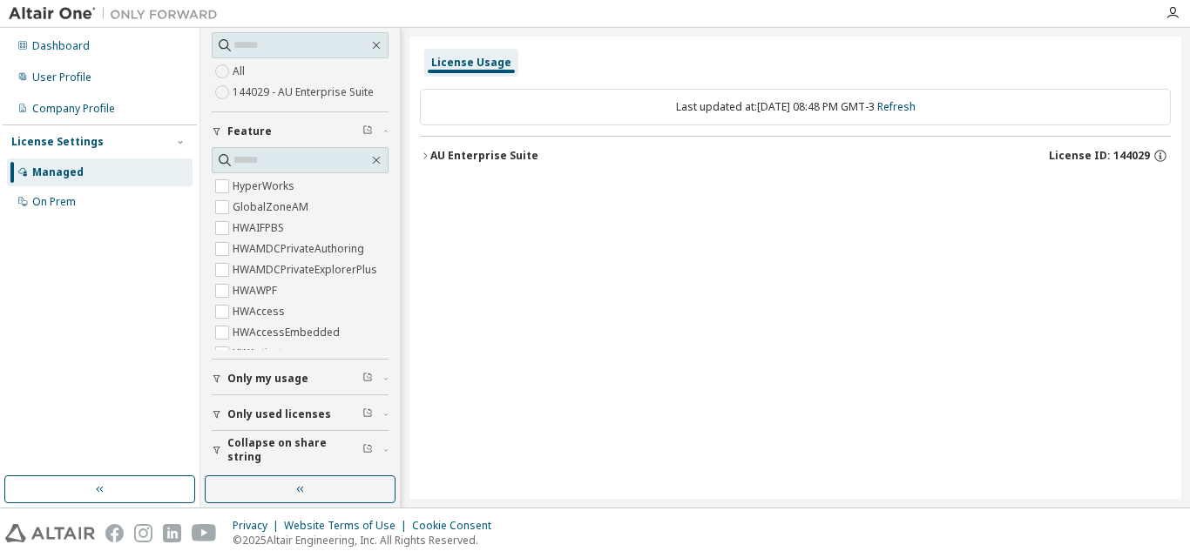
scroll to position [92, 0]
click at [90, 201] on div "On Prem" at bounding box center [100, 202] width 186 height 28
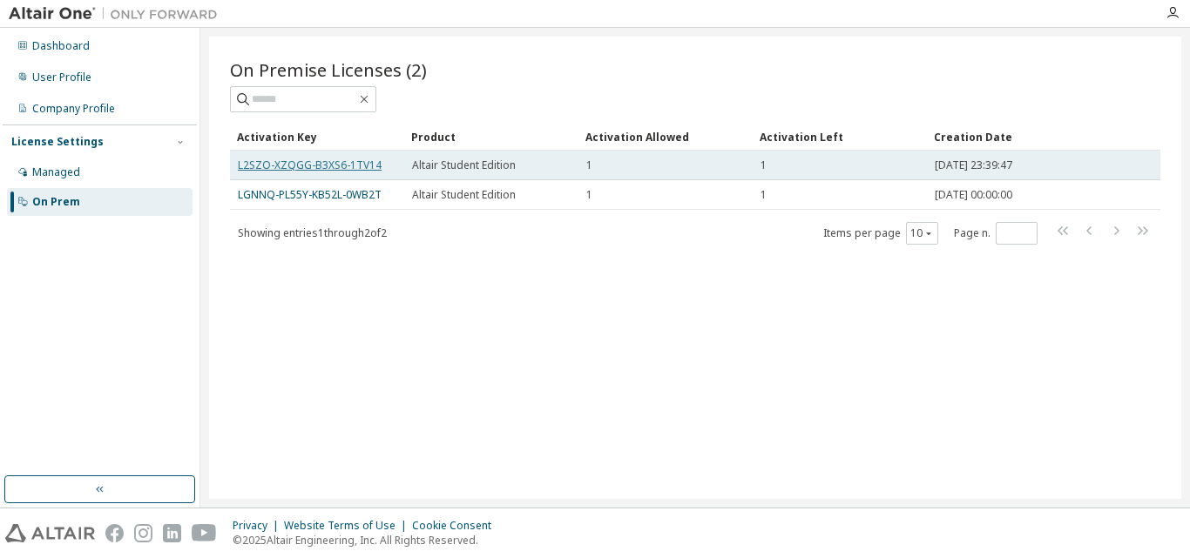
click at [365, 168] on link "L2SZO-XZQGG-B3XS6-1TV14" at bounding box center [310, 165] width 144 height 15
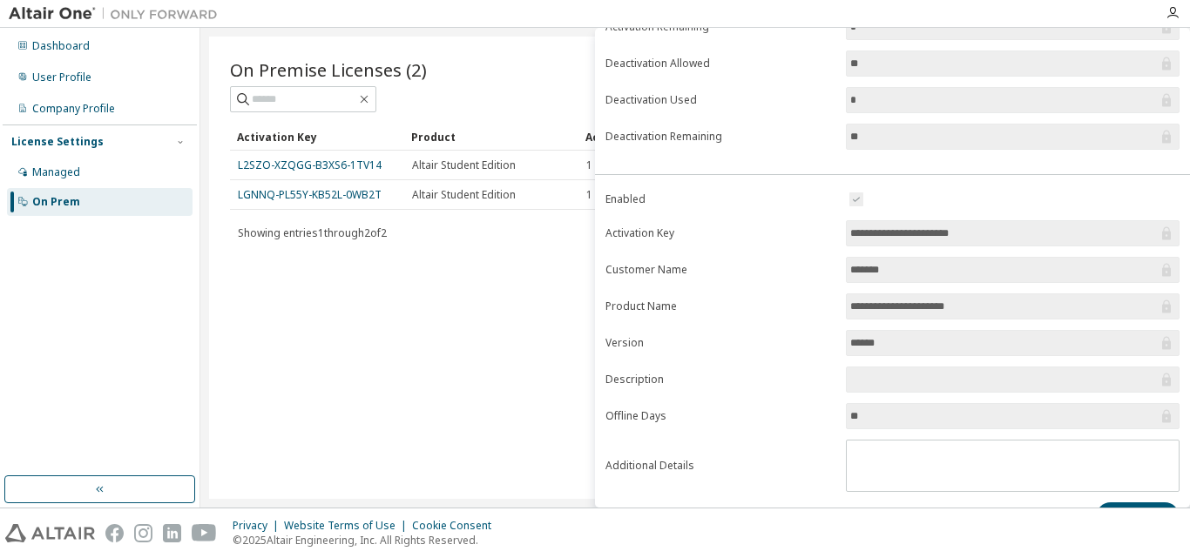
scroll to position [245, 0]
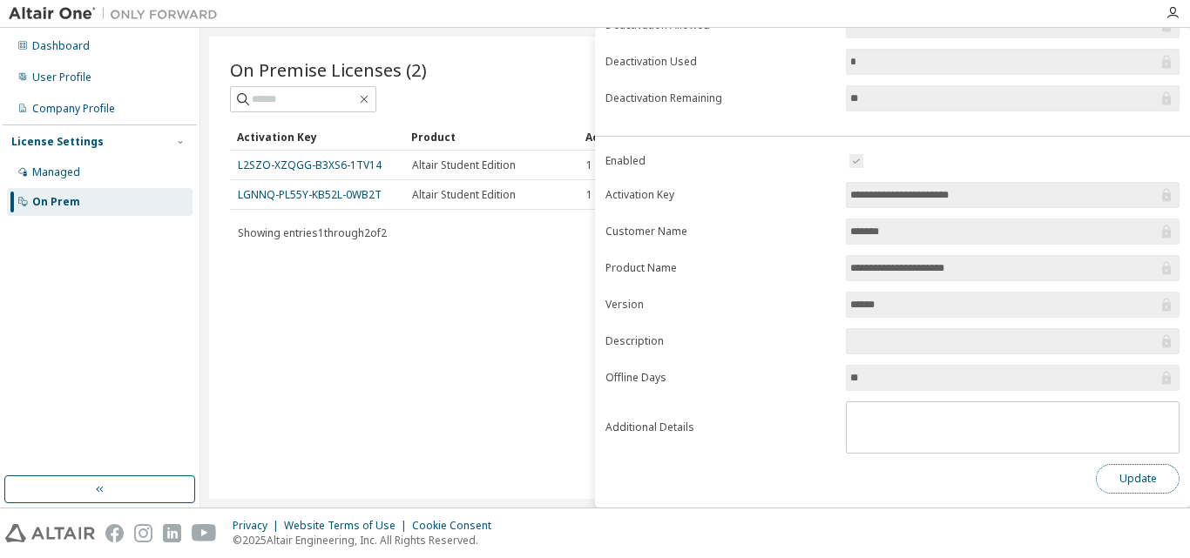
click at [1158, 484] on button "Update" at bounding box center [1138, 479] width 84 height 30
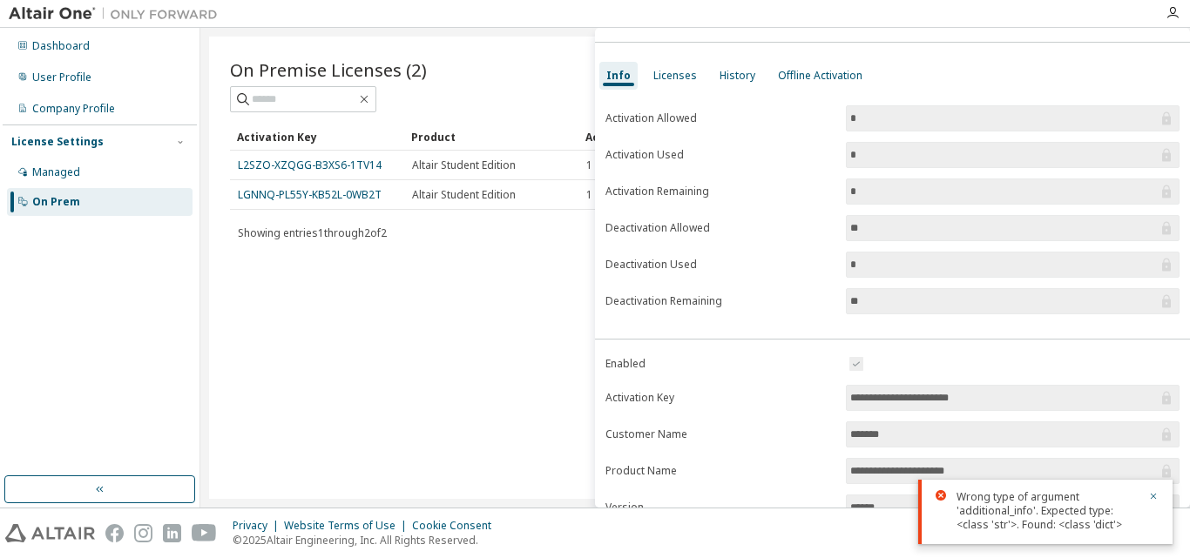
scroll to position [0, 0]
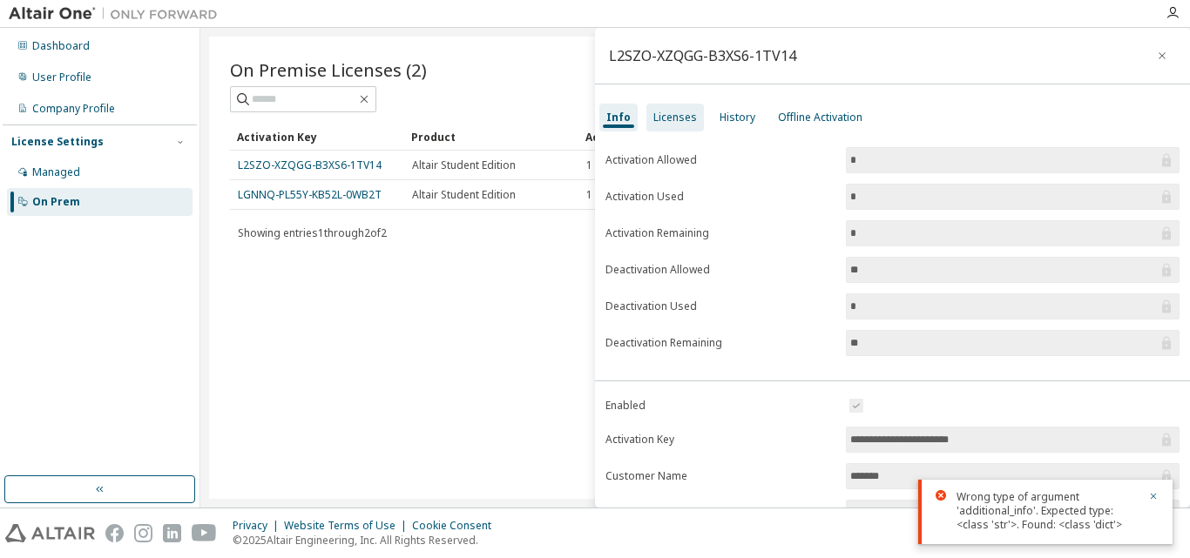
click at [681, 118] on div "Licenses" at bounding box center [675, 118] width 44 height 14
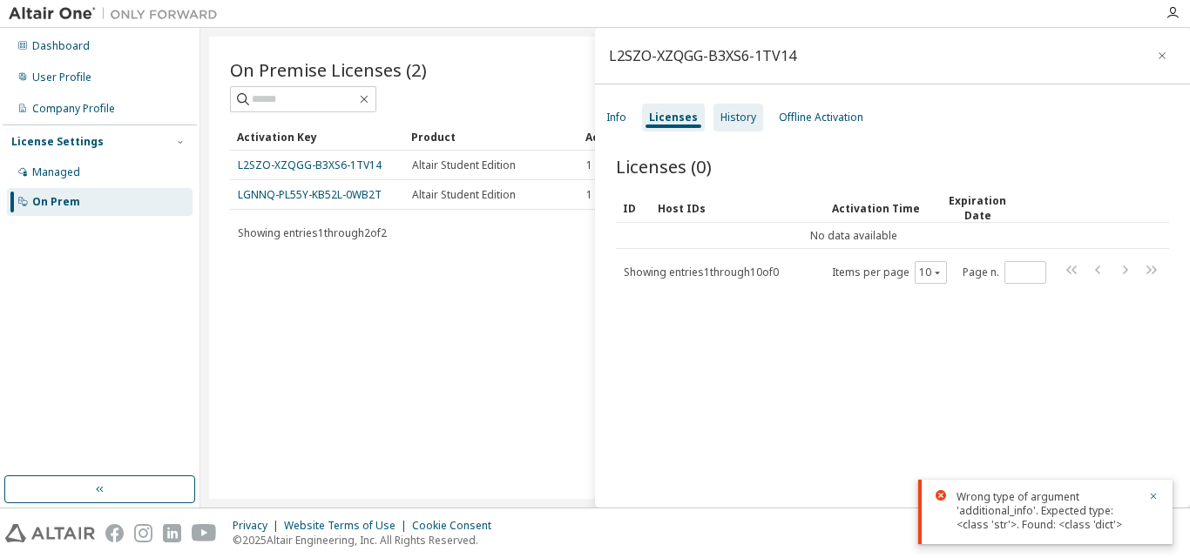
click at [740, 116] on div "History" at bounding box center [739, 118] width 36 height 14
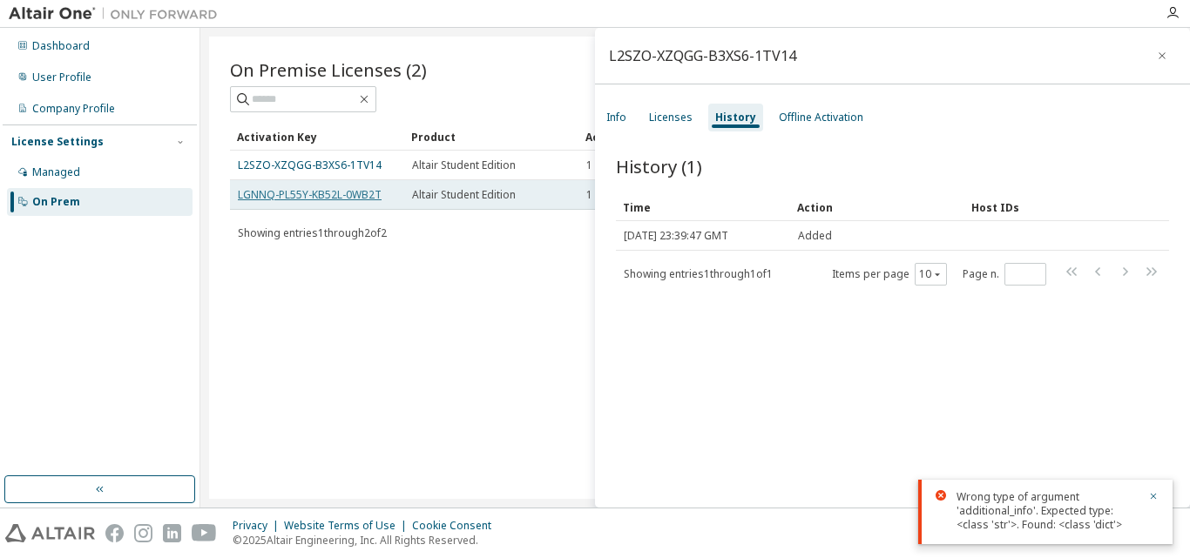
click at [327, 199] on link "LGNNQ-PL55Y-KB52L-0WB2T" at bounding box center [310, 194] width 144 height 15
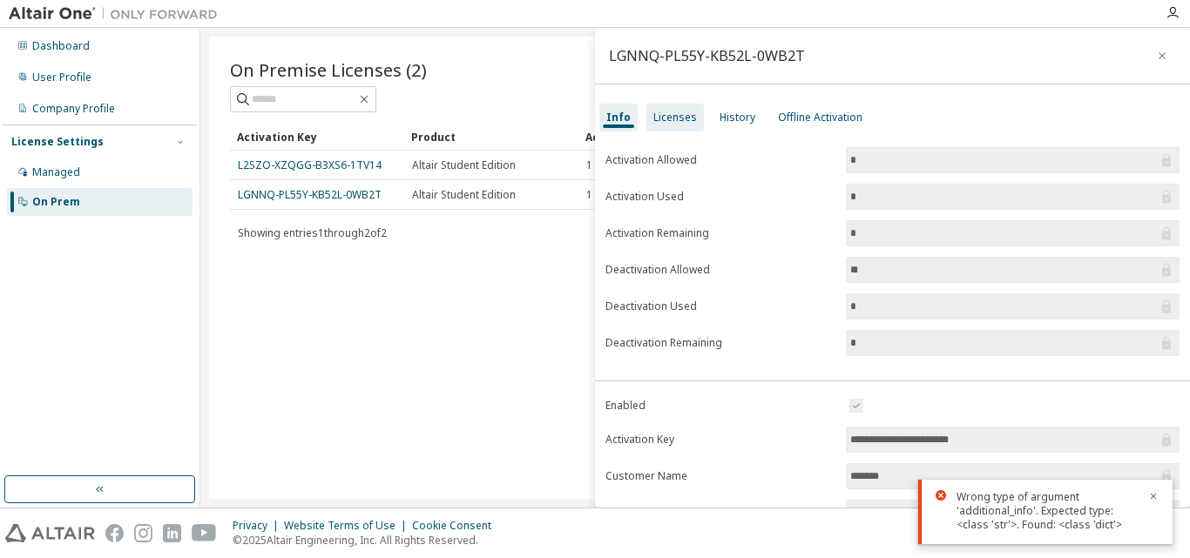
click at [653, 120] on div "Licenses" at bounding box center [675, 118] width 44 height 14
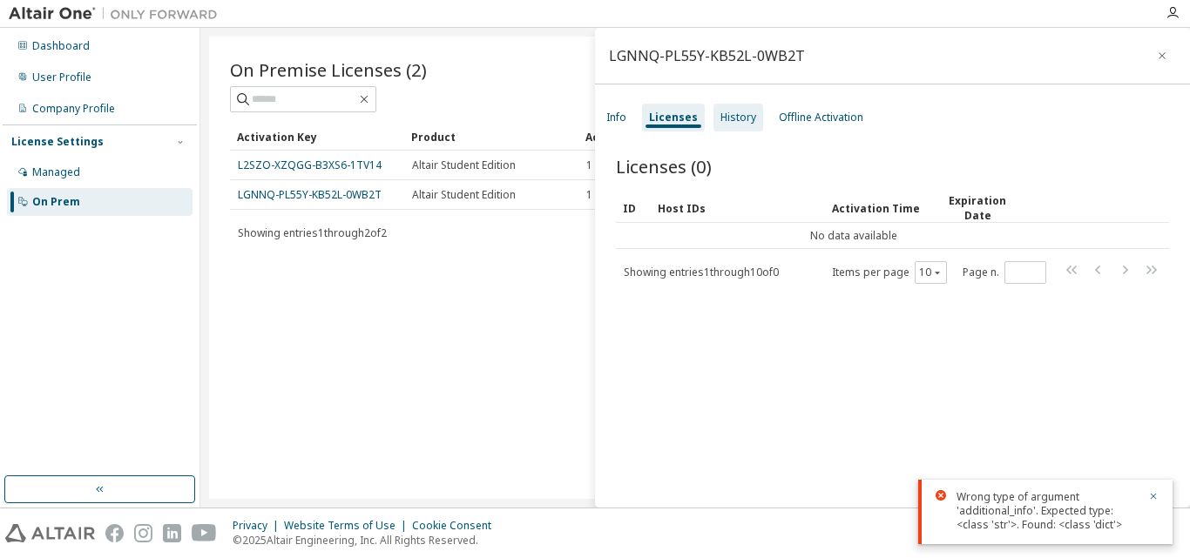
click at [725, 114] on div "History" at bounding box center [739, 118] width 36 height 14
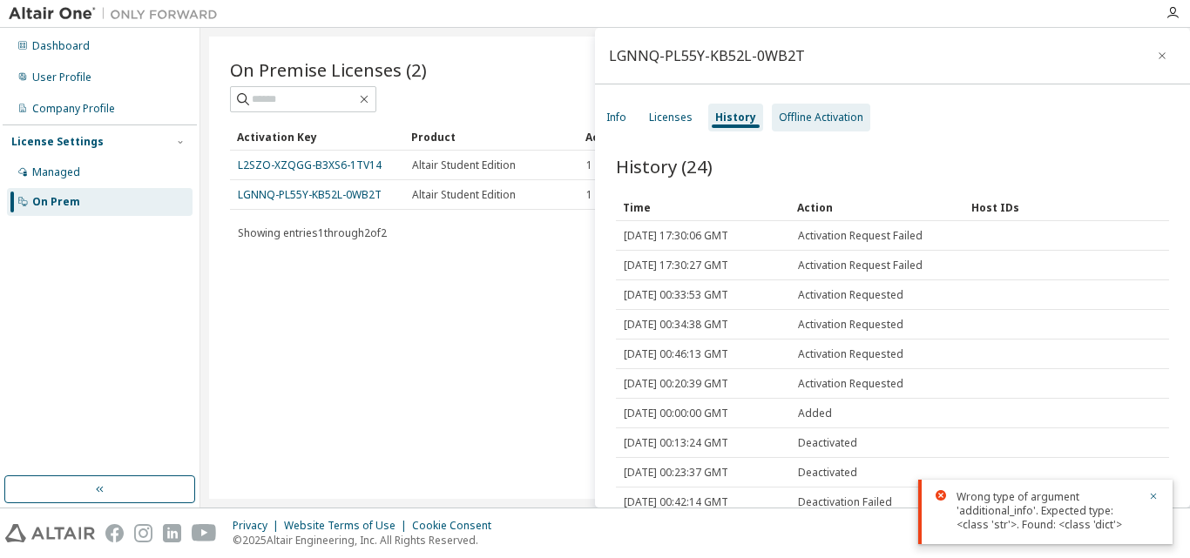
click at [797, 111] on div "Offline Activation" at bounding box center [821, 118] width 85 height 14
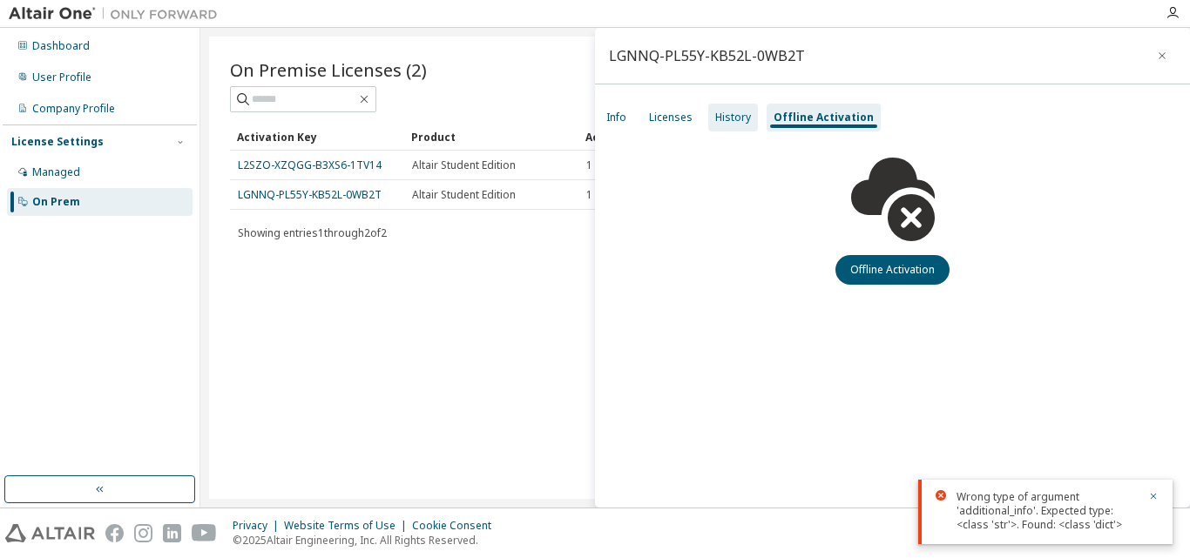
click at [738, 122] on div "History" at bounding box center [733, 118] width 36 height 14
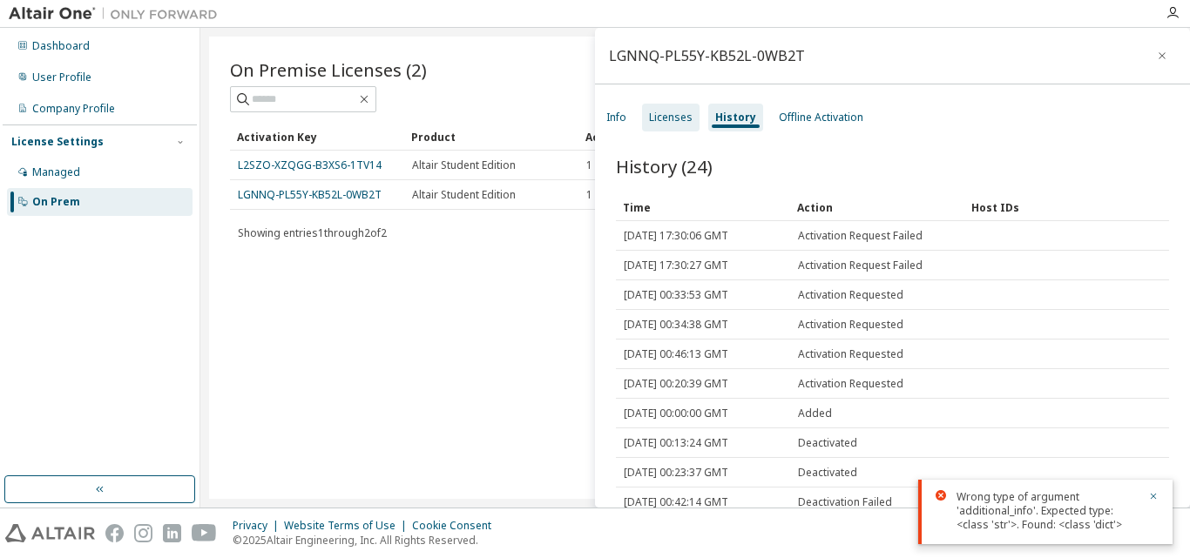
click at [680, 112] on div "Licenses" at bounding box center [671, 118] width 44 height 14
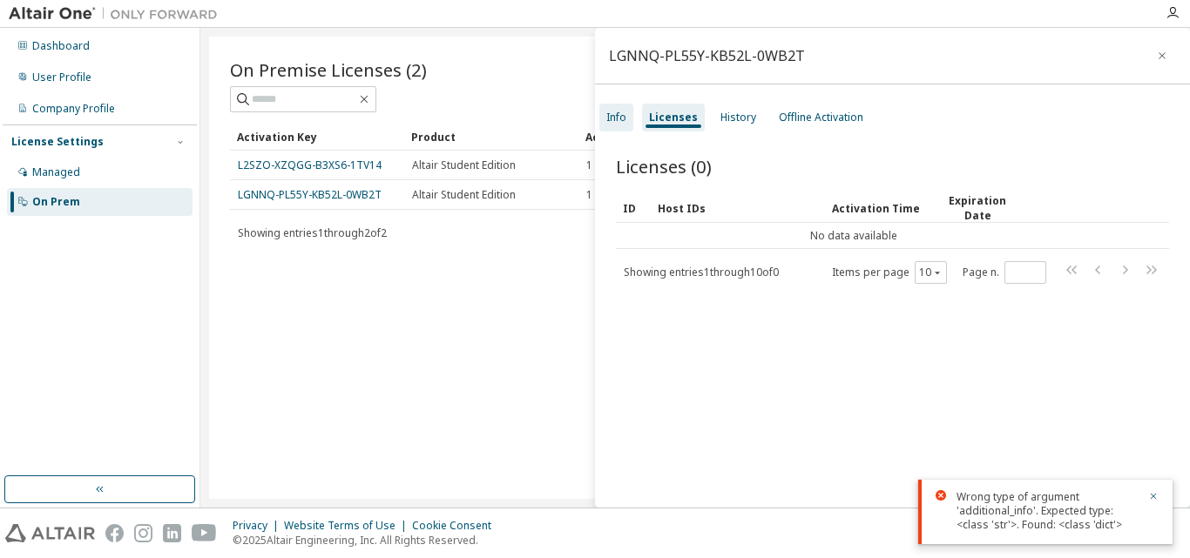
click at [613, 120] on div "Info" at bounding box center [616, 118] width 20 height 14
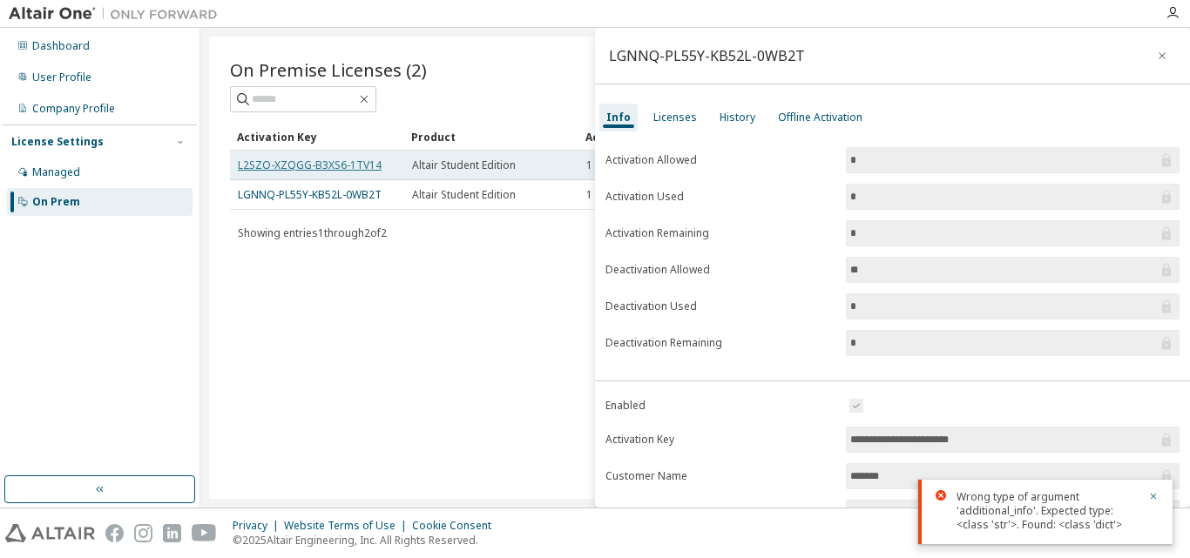
click at [347, 166] on link "L2SZO-XZQGG-B3XS6-1TV14" at bounding box center [310, 165] width 144 height 15
click at [371, 170] on link "L2SZO-XZQGG-B3XS6-1TV14" at bounding box center [310, 165] width 144 height 15
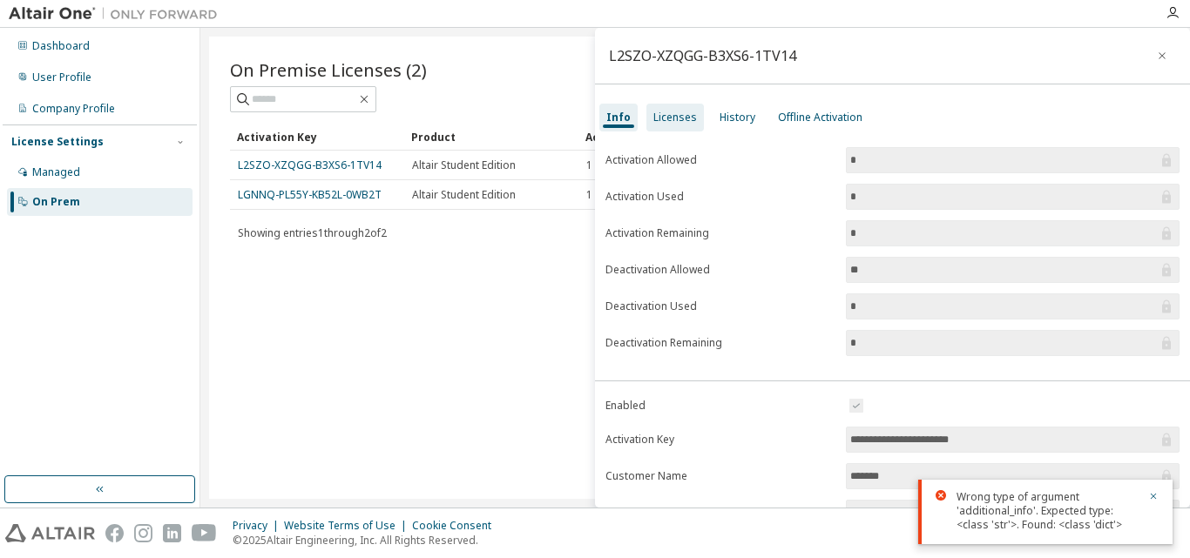
click at [674, 113] on div "Licenses" at bounding box center [675, 118] width 44 height 14
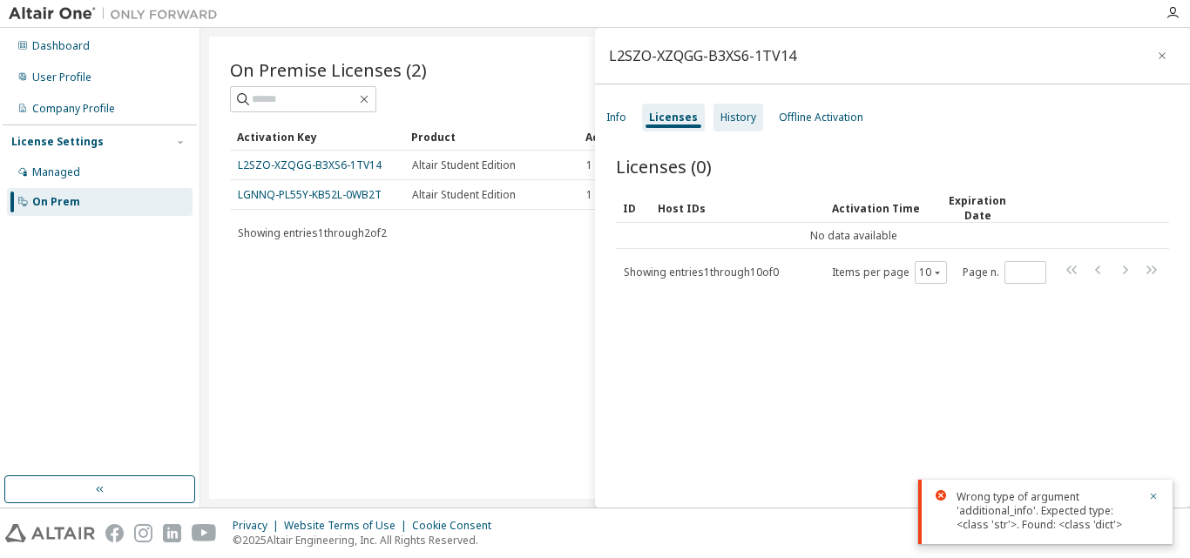
click at [733, 116] on div "History" at bounding box center [739, 118] width 36 height 14
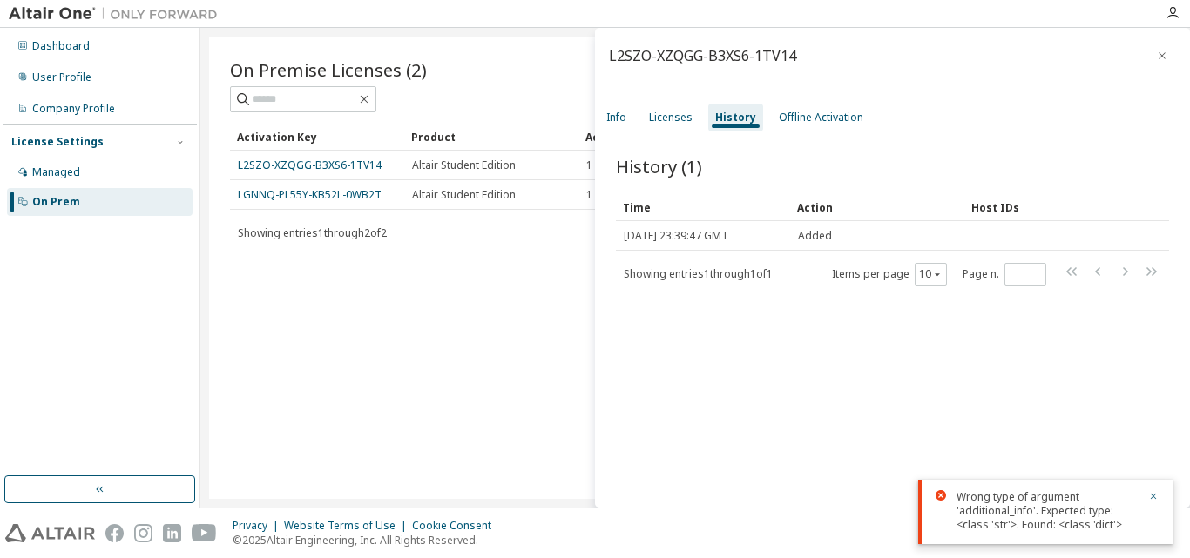
click at [499, 274] on div "On Premise Licenses (2) Clear Load Save Save As Field Operator Value Select fil…" at bounding box center [695, 268] width 972 height 463
click at [1156, 58] on icon "button" at bounding box center [1162, 56] width 12 height 14
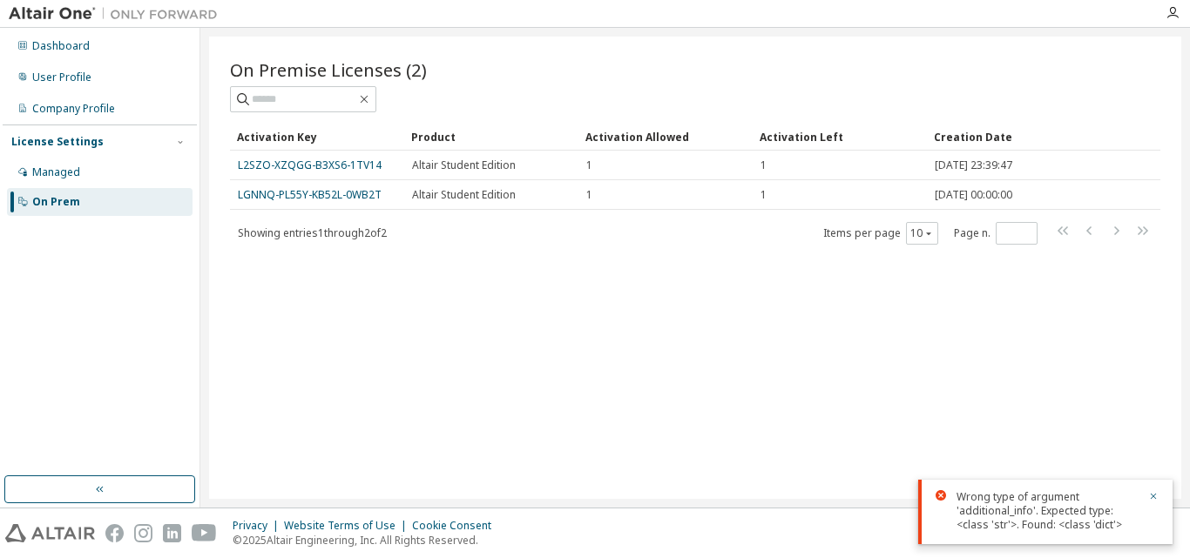
drag, startPoint x: 342, startPoint y: 168, endPoint x: 288, endPoint y: 250, distance: 98.6
click at [288, 250] on div "On Premise Licenses (2) Clear Load Save Save As Field Operator Value Select fil…" at bounding box center [695, 268] width 972 height 463
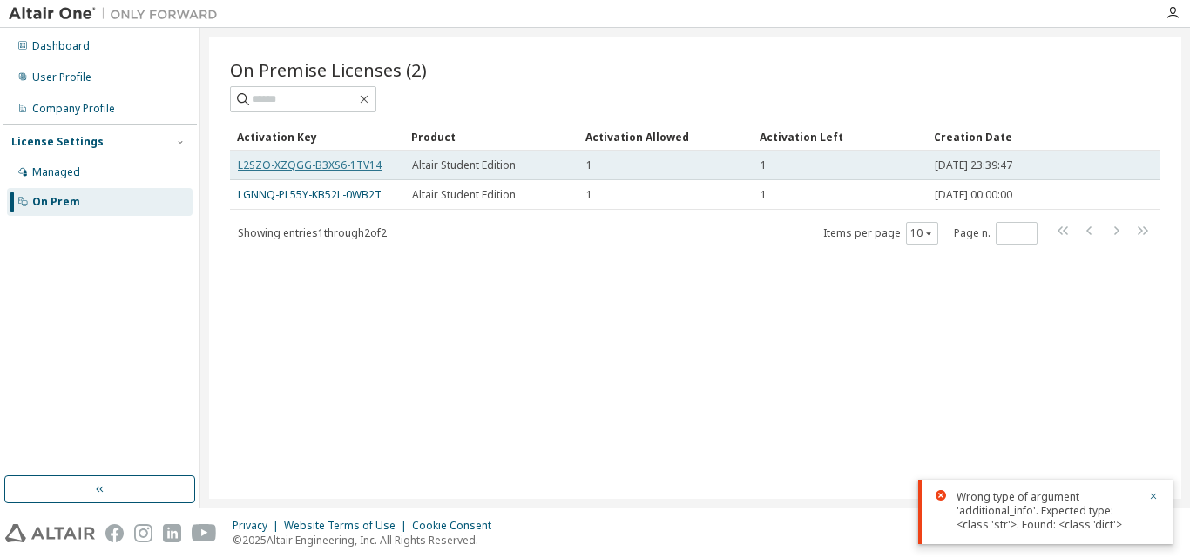
click at [332, 166] on link "L2SZO-XZQGG-B3XS6-1TV14" at bounding box center [310, 165] width 144 height 15
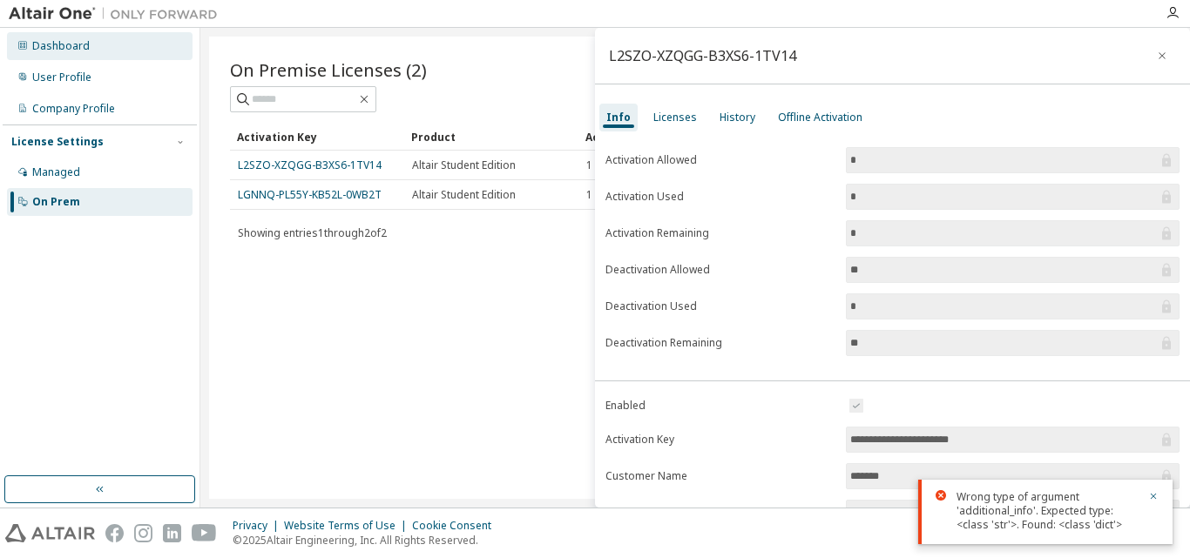
click at [74, 48] on div "Dashboard" at bounding box center [61, 46] width 58 height 14
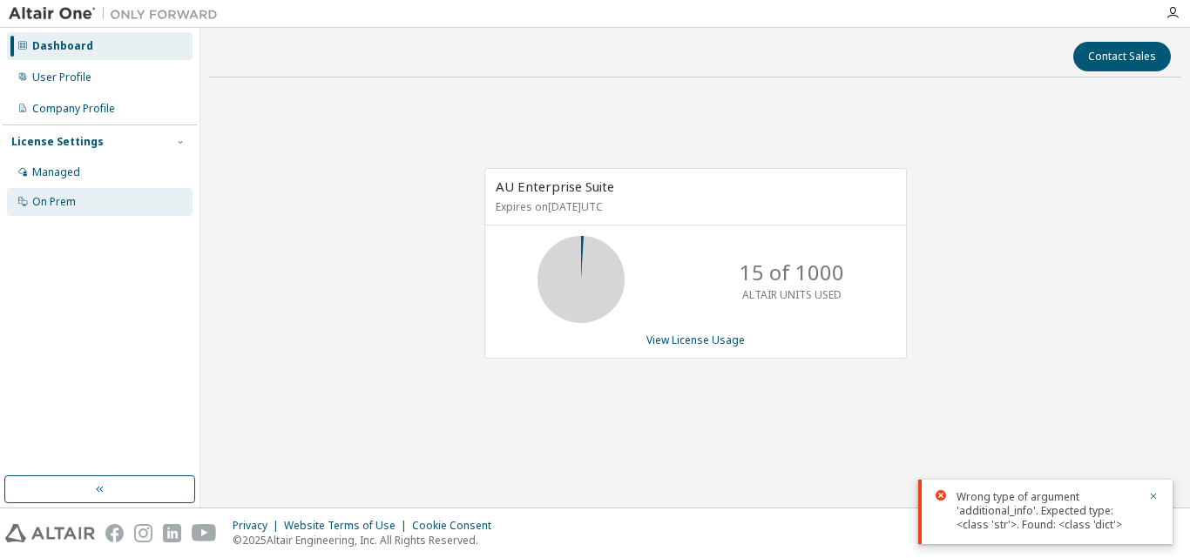
click at [66, 197] on div "On Prem" at bounding box center [54, 202] width 44 height 14
